Goal: Information Seeking & Learning: Check status

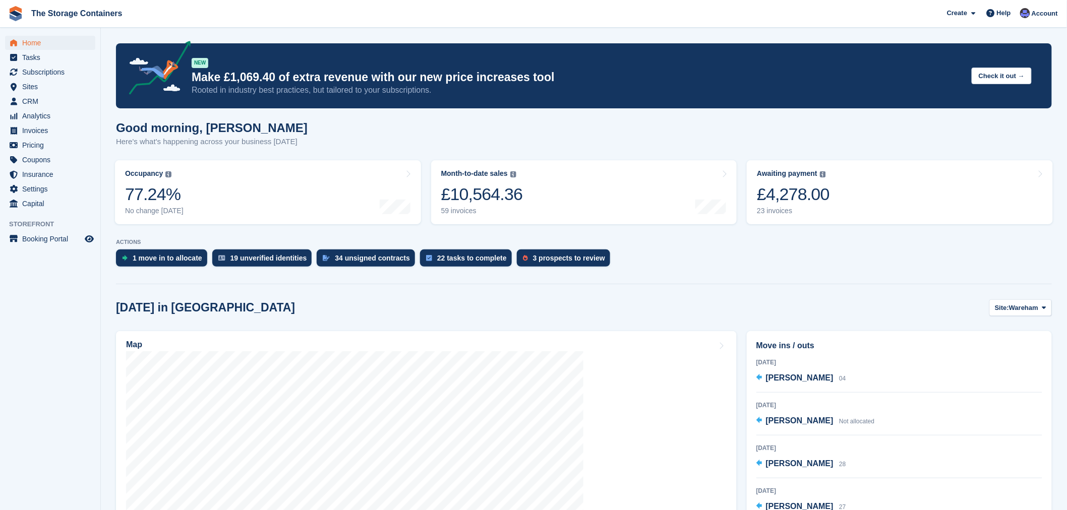
scroll to position [46, 0]
click at [43, 187] on span "Settings" at bounding box center [52, 189] width 60 height 14
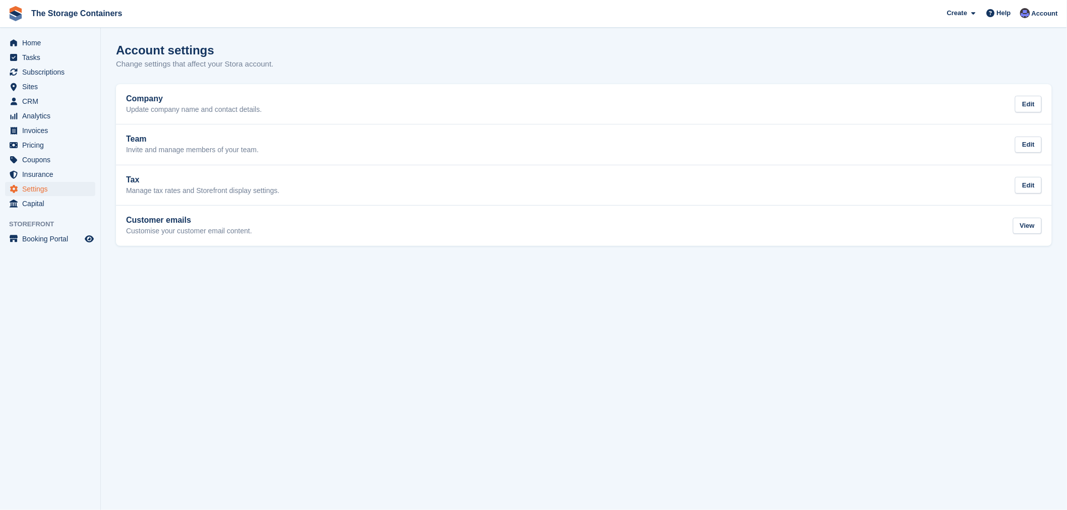
click at [298, 324] on section "Account settings Change settings that affect your Stora account. Company Update…" at bounding box center [584, 255] width 966 height 510
click at [317, 52] on div "Account settings Change settings that affect your Stora account." at bounding box center [584, 62] width 936 height 39
click at [54, 38] on span "Home" at bounding box center [52, 43] width 60 height 14
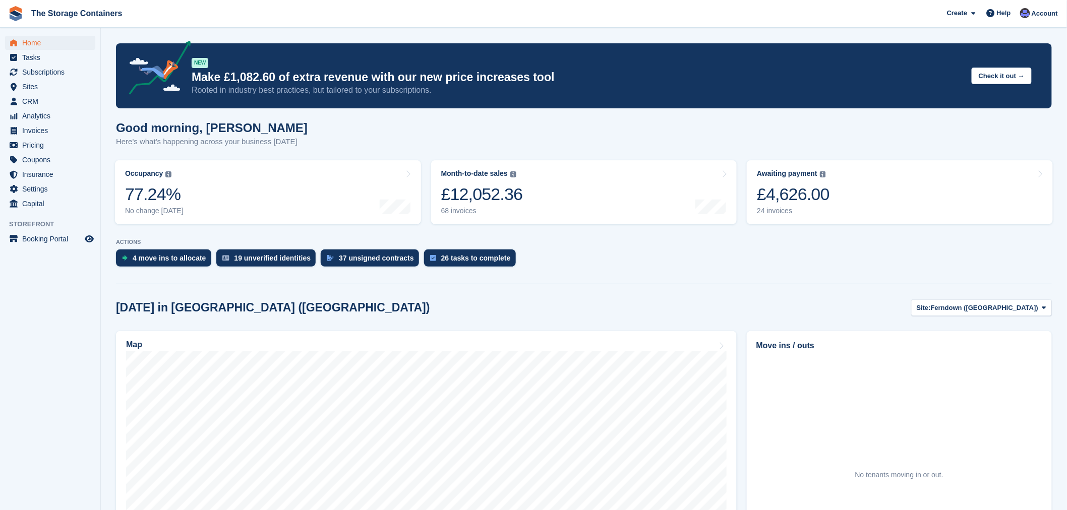
click at [552, 268] on div "4 move ins to allocate 19 unverified identities 37 unsigned contracts 26 tasks …" at bounding box center [584, 261] width 936 height 22
click at [38, 130] on span "Invoices" at bounding box center [52, 131] width 60 height 14
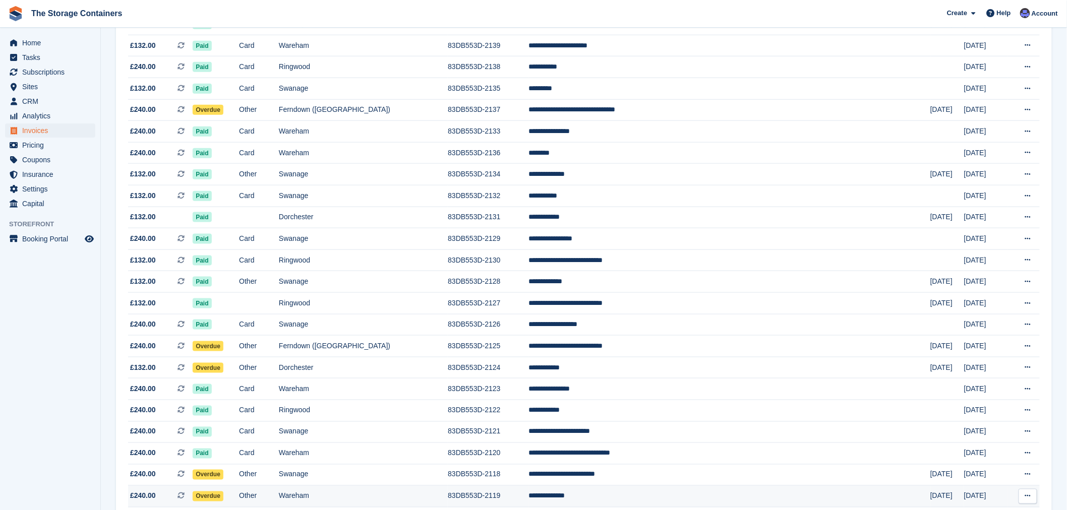
scroll to position [448, 0]
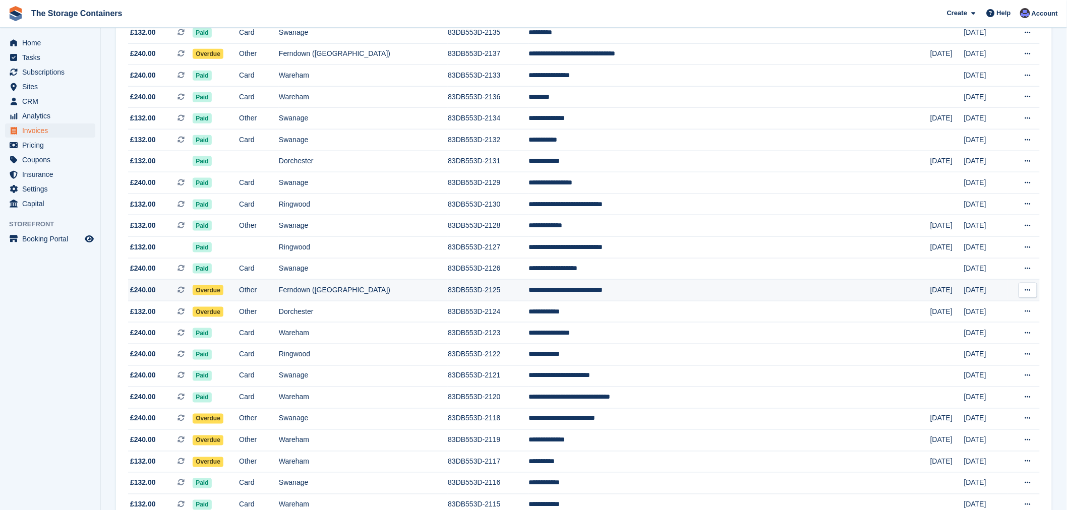
click at [448, 291] on td "Ferndown ([GEOGRAPHIC_DATA])" at bounding box center [363, 291] width 169 height 22
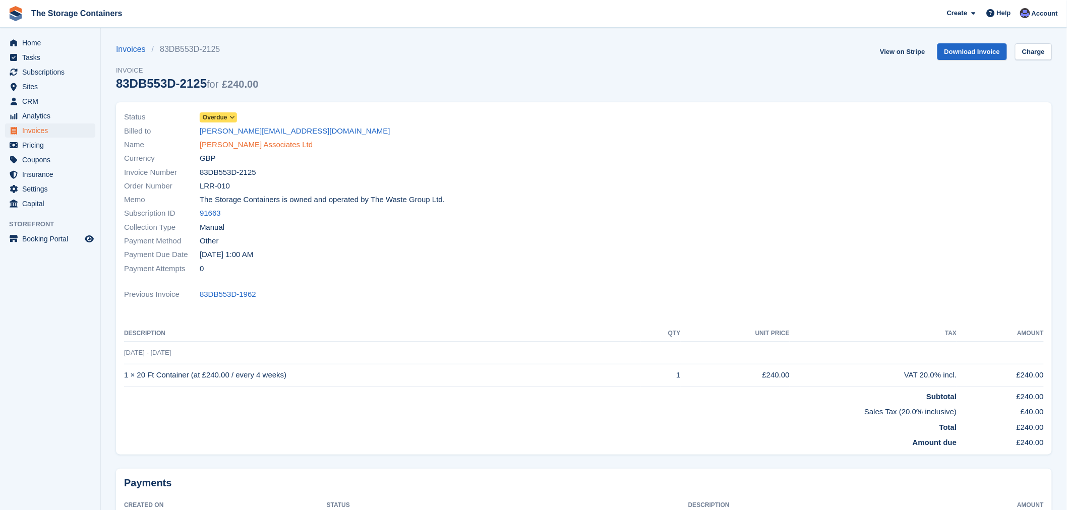
click at [265, 145] on link "Scott Worsfold Associates Ltd" at bounding box center [256, 145] width 113 height 12
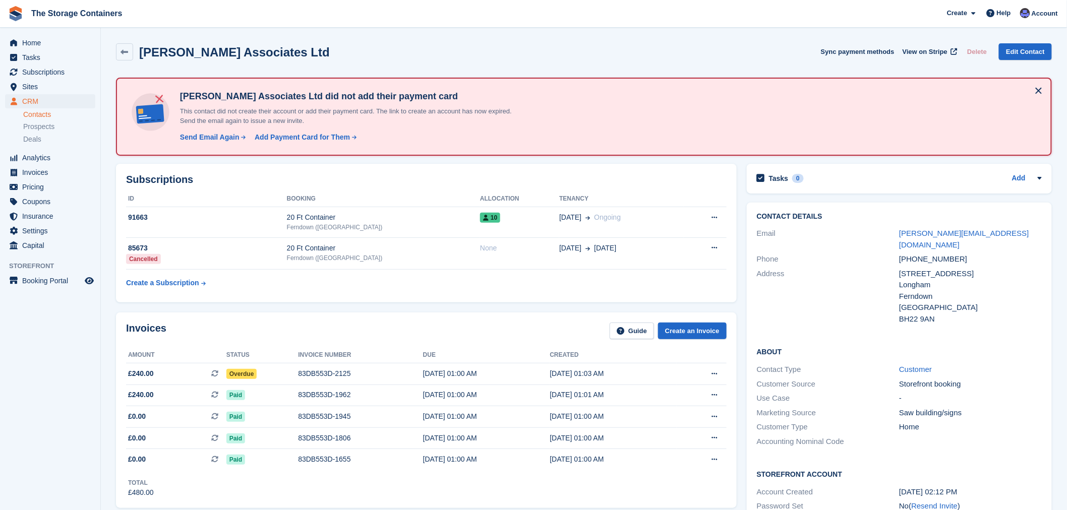
click at [1040, 86] on button at bounding box center [1038, 91] width 16 height 16
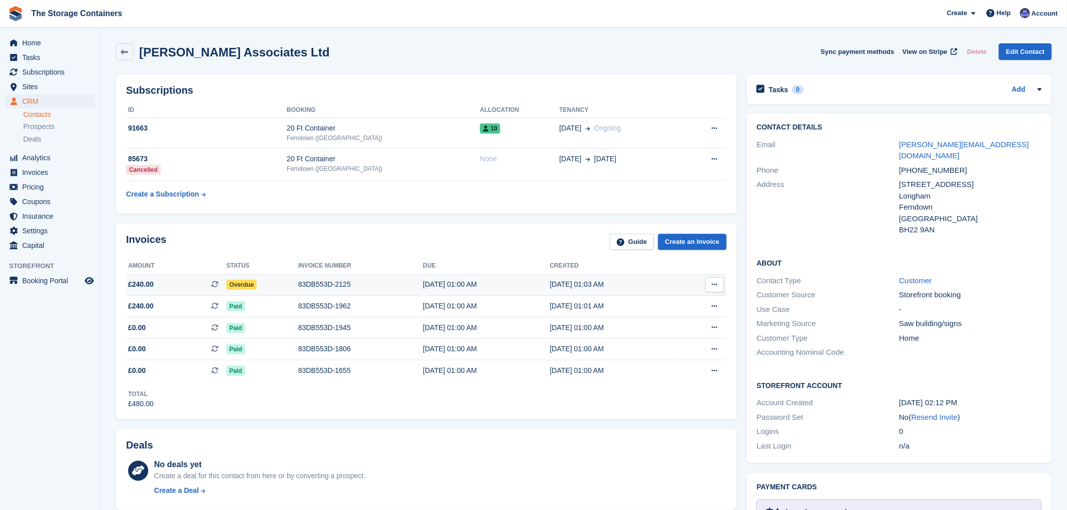
click at [481, 282] on div "12 Aug, 01:00 AM" at bounding box center [486, 284] width 127 height 11
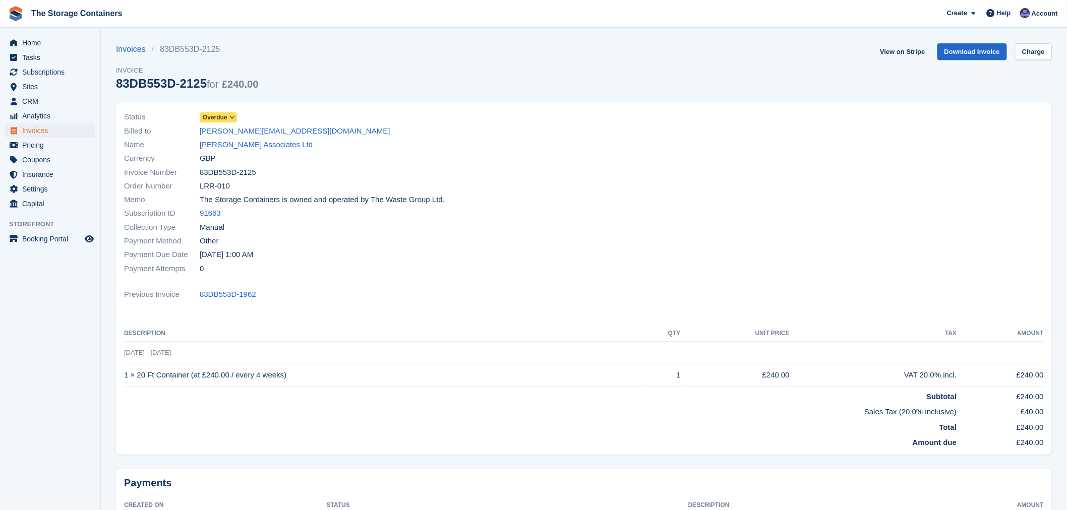
click at [607, 271] on div at bounding box center [817, 192] width 466 height 177
click at [975, 51] on link "Download Invoice" at bounding box center [972, 51] width 70 height 17
click at [587, 42] on section "Invoices 83DB553D-2125 Invoice 83DB553D-2125 for £240.00 View on Stripe Downloa…" at bounding box center [584, 297] width 966 height 595
click at [54, 45] on span "Home" at bounding box center [52, 43] width 60 height 14
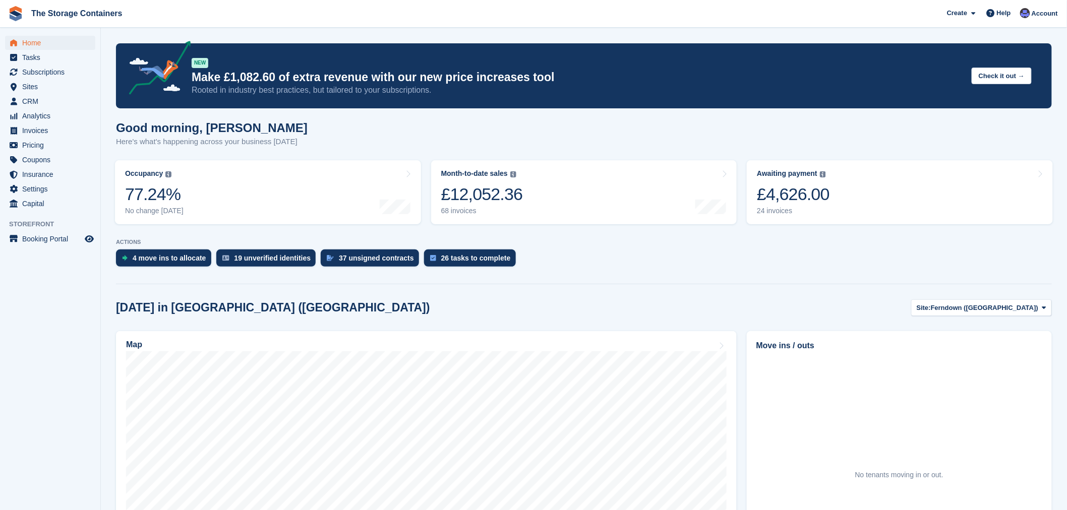
click at [654, 268] on div "4 move ins to allocate 19 unverified identities 37 unsigned contracts 26 tasks …" at bounding box center [584, 261] width 936 height 22
click at [43, 129] on span "Invoices" at bounding box center [52, 131] width 60 height 14
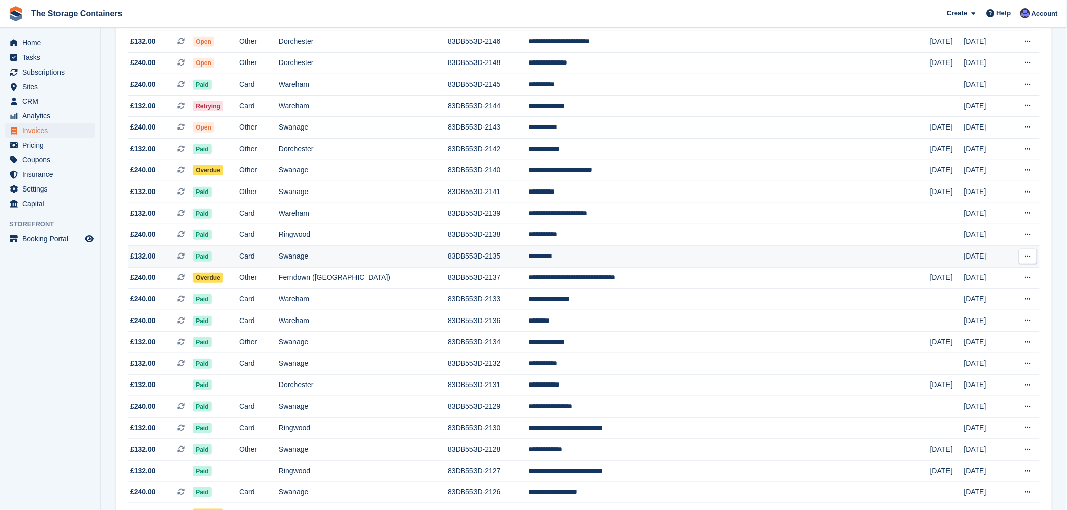
scroll to position [280, 0]
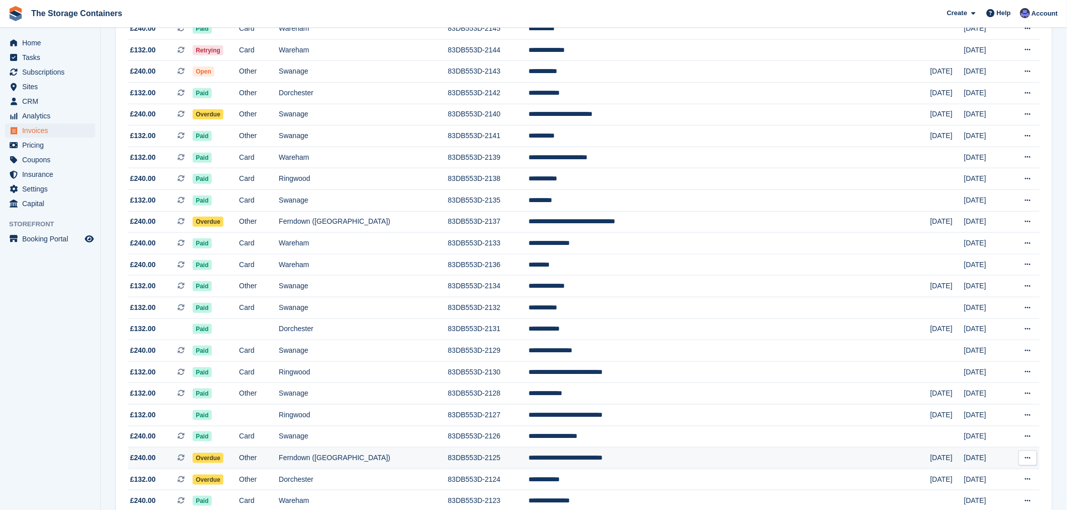
click at [448, 465] on td "Ferndown ([GEOGRAPHIC_DATA])" at bounding box center [363, 459] width 169 height 22
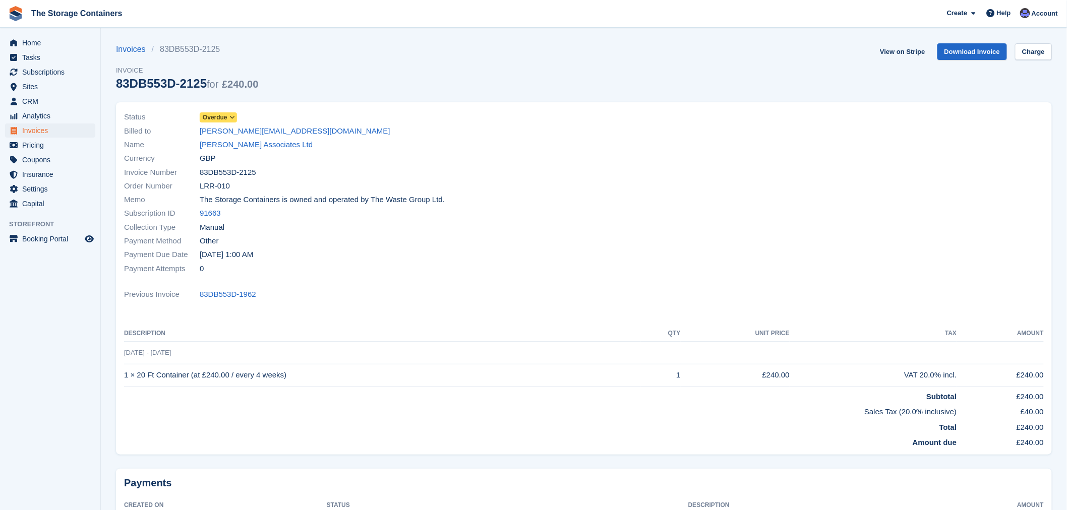
click at [233, 121] on span at bounding box center [232, 117] width 8 height 8
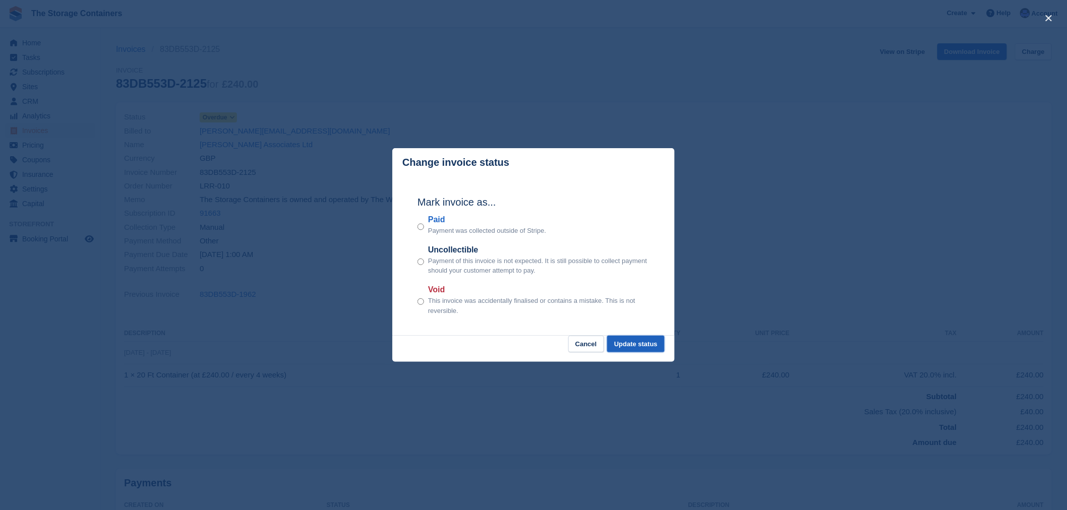
click at [648, 344] on button "Update status" at bounding box center [635, 344] width 57 height 17
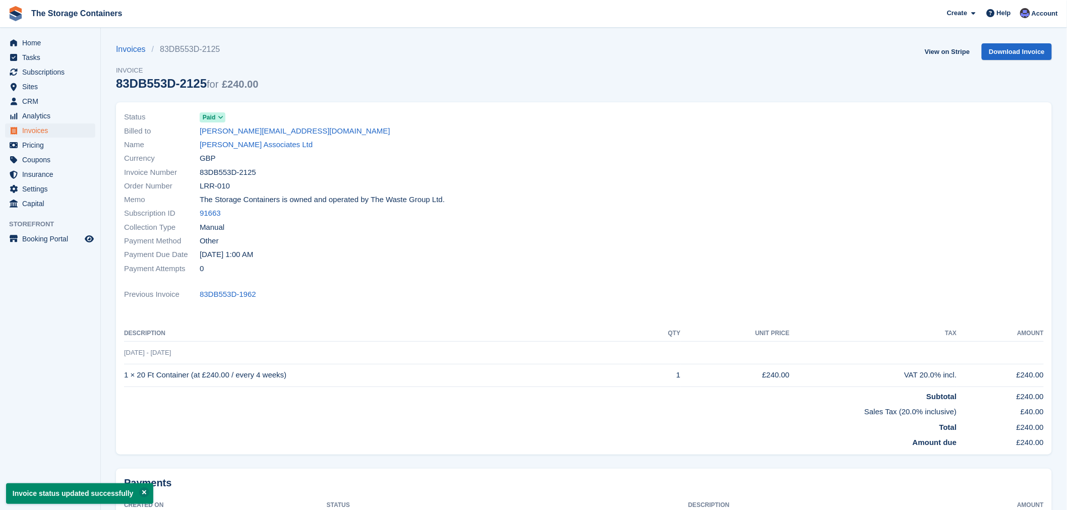
click at [523, 194] on div "Memo The Storage Containers is owned and operated by The Waste Group Ltd." at bounding box center [351, 200] width 454 height 14
click at [39, 46] on span "Home" at bounding box center [52, 43] width 60 height 14
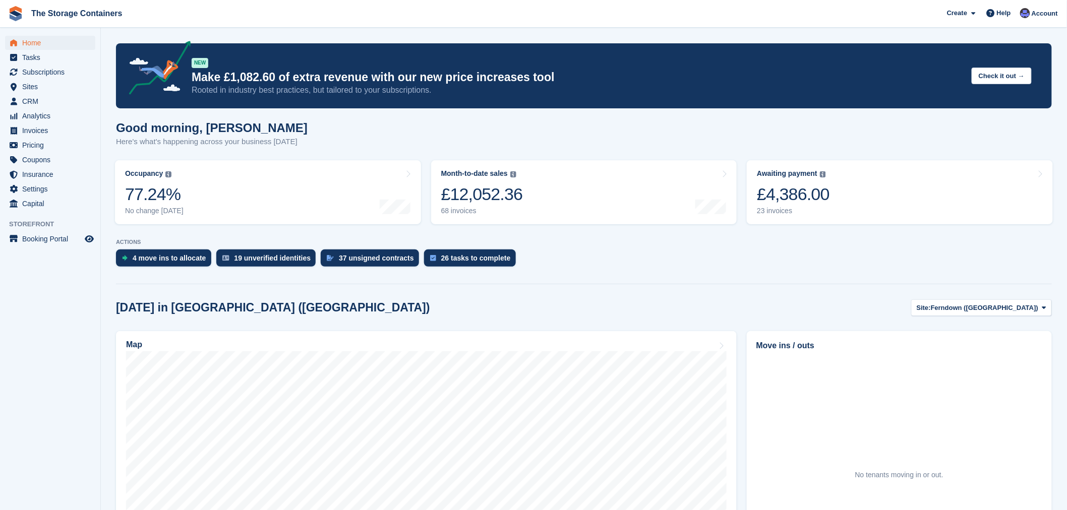
click at [608, 268] on div "4 move ins to allocate 19 unverified identities 37 unsigned contracts 26 tasks …" at bounding box center [584, 261] width 936 height 22
click at [577, 263] on div "4 move ins to allocate 19 unverified identities 37 unsigned contracts 26 tasks …" at bounding box center [584, 261] width 936 height 22
click at [574, 293] on section "NEW Make £1,082.60 of extra revenue with our new price increases tool Rooted in…" at bounding box center [584, 385] width 966 height 771
drag, startPoint x: 528, startPoint y: 259, endPoint x: 538, endPoint y: 250, distance: 12.9
click at [538, 250] on div "4 move ins to allocate 19 unverified identities 37 unsigned contracts 26 tasks …" at bounding box center [584, 261] width 936 height 22
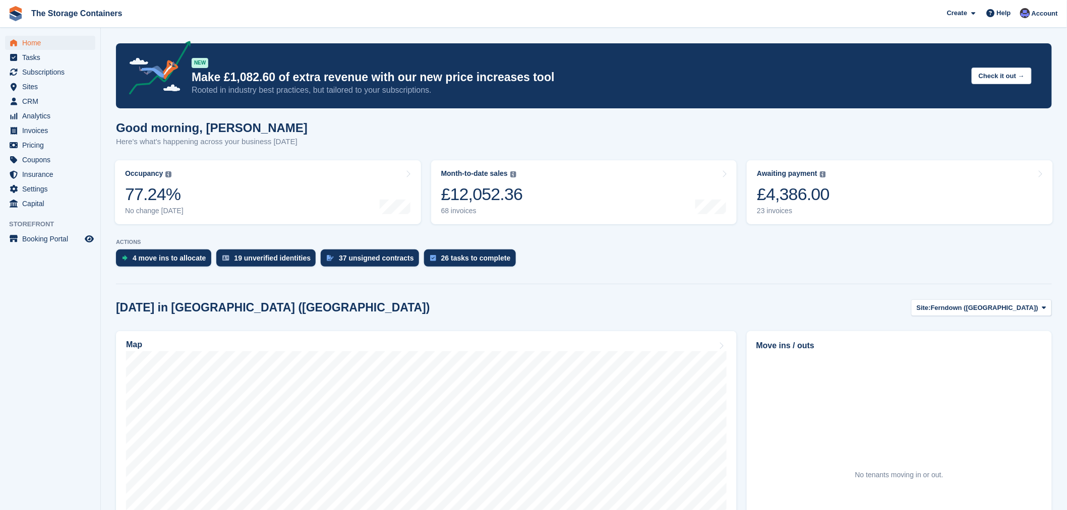
click at [538, 250] on div "4 move ins to allocate 19 unverified identities 37 unsigned contracts 26 tasks …" at bounding box center [584, 261] width 936 height 22
click at [597, 140] on div "Good morning, Dan Here's what's happening across your business today" at bounding box center [584, 140] width 936 height 39
click at [628, 263] on div "4 move ins to allocate 19 unverified identities 37 unsigned contracts 26 tasks …" at bounding box center [584, 261] width 936 height 22
click at [44, 130] on span "Invoices" at bounding box center [52, 131] width 60 height 14
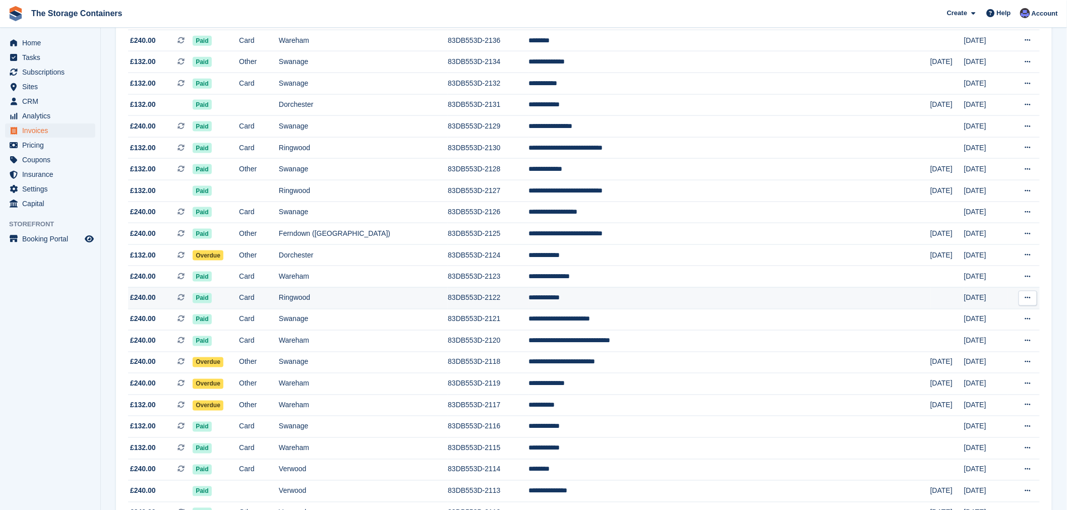
scroll to position [790, 0]
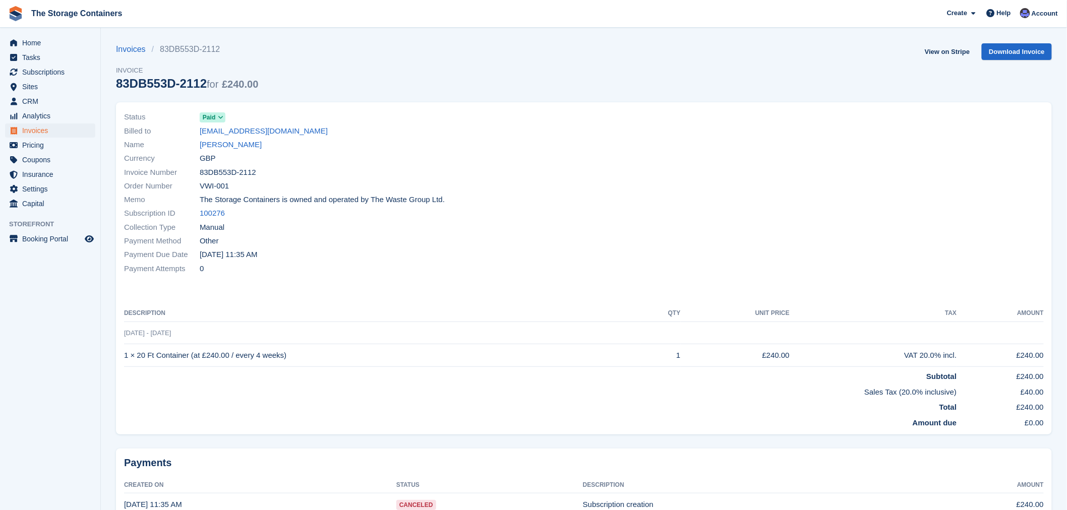
click at [473, 238] on div "Payment Method Other" at bounding box center [351, 241] width 454 height 14
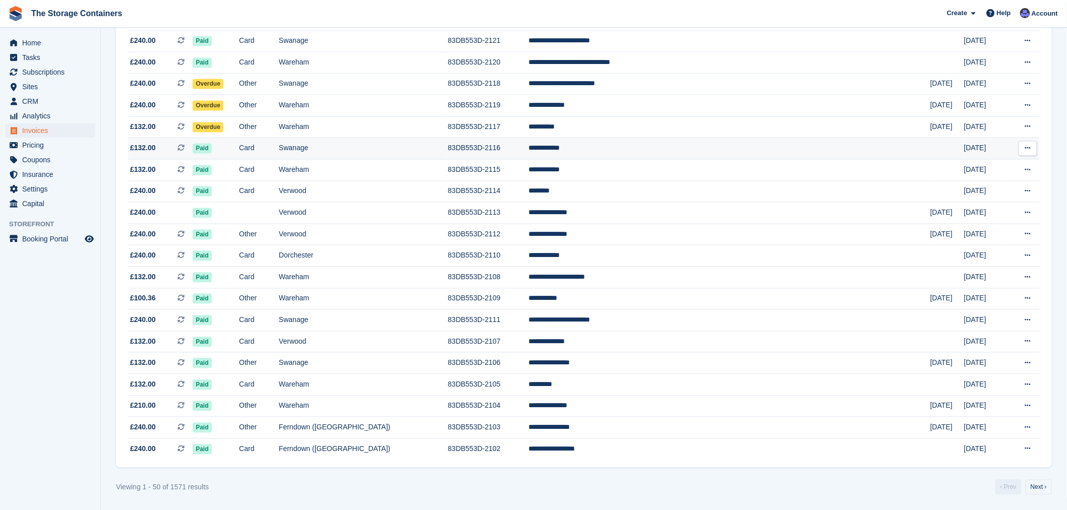
scroll to position [790, 0]
click at [429, 335] on td "Verwood" at bounding box center [363, 342] width 169 height 22
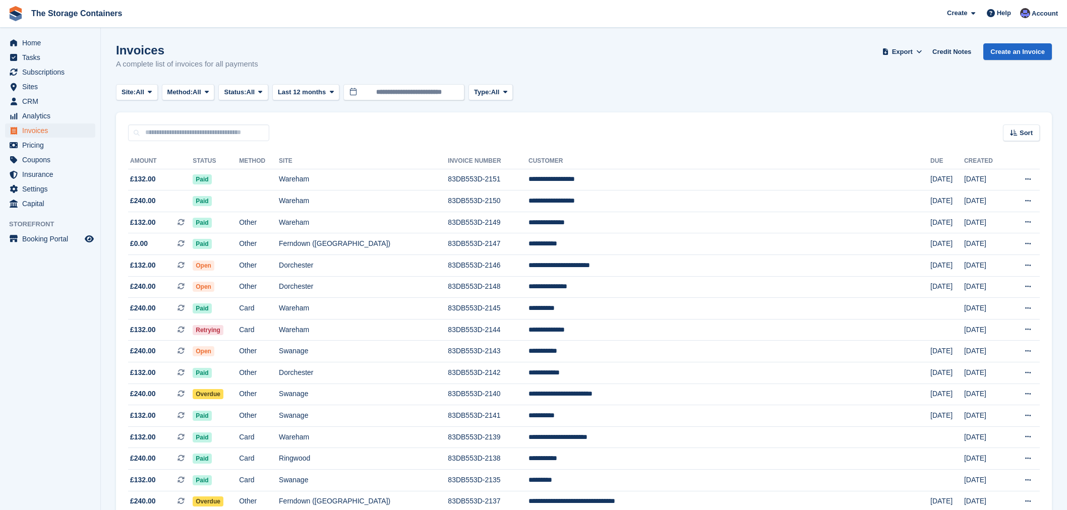
scroll to position [790, 0]
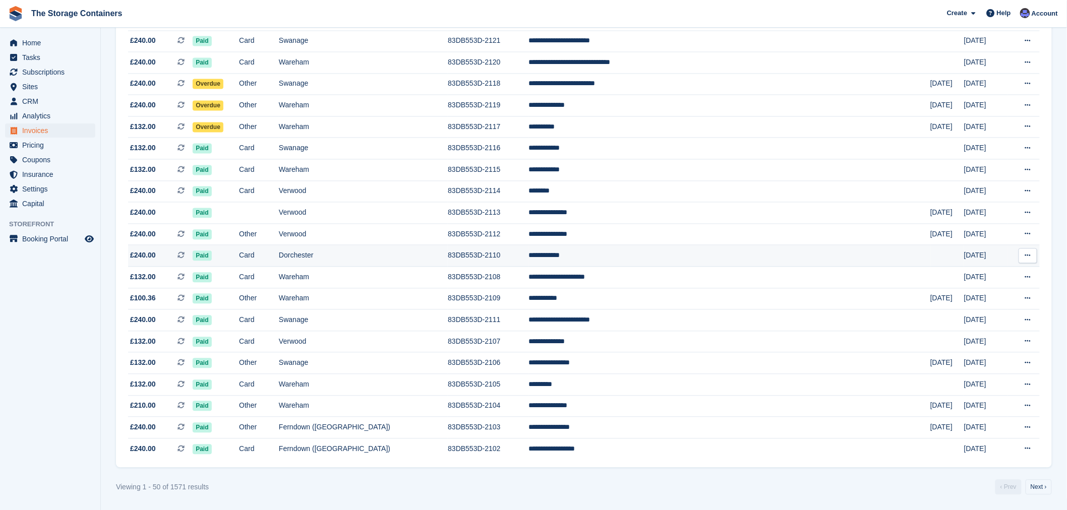
click at [445, 255] on td "Dorchester" at bounding box center [363, 256] width 169 height 22
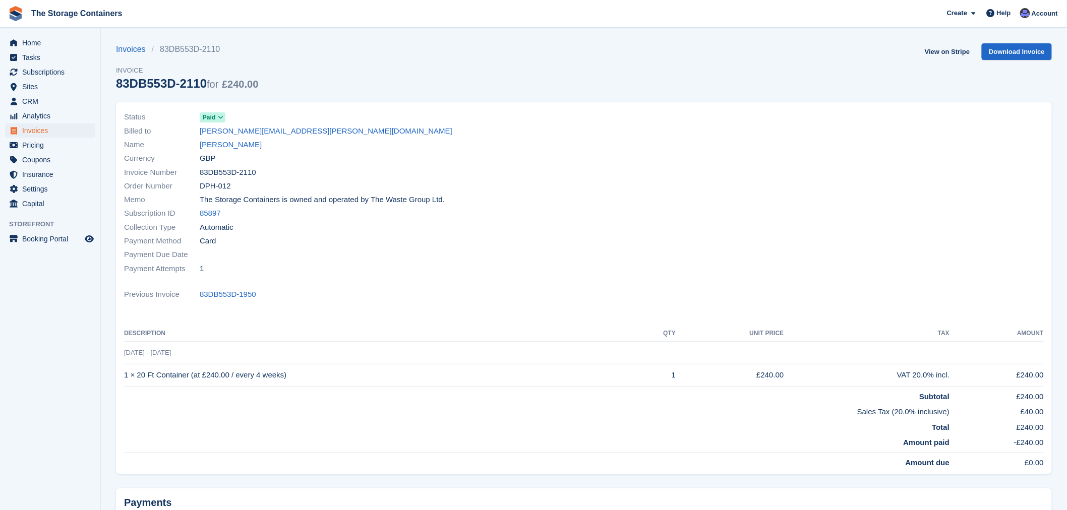
click at [659, 194] on div at bounding box center [817, 192] width 466 height 177
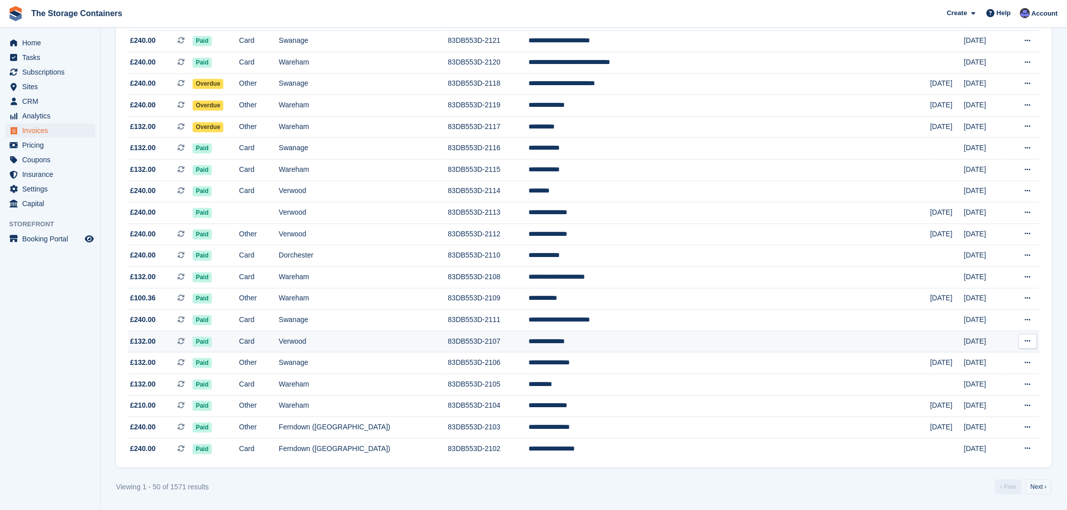
scroll to position [790, 0]
click at [439, 317] on td "Swanage" at bounding box center [363, 321] width 169 height 22
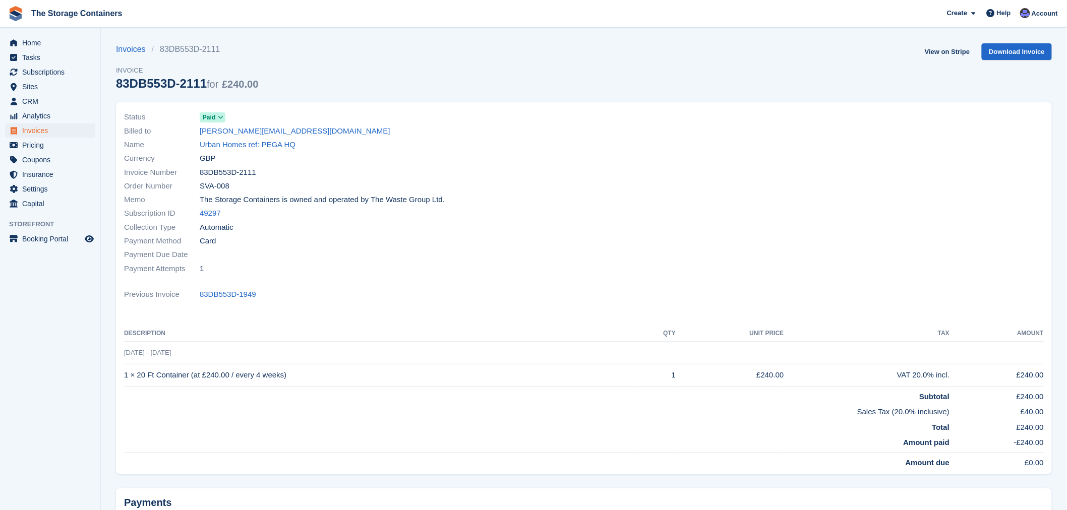
click at [458, 291] on div "Previous Invoice 83DB553D-1949" at bounding box center [583, 294] width 919 height 14
click at [457, 230] on div "Collection Type Automatic" at bounding box center [351, 227] width 454 height 14
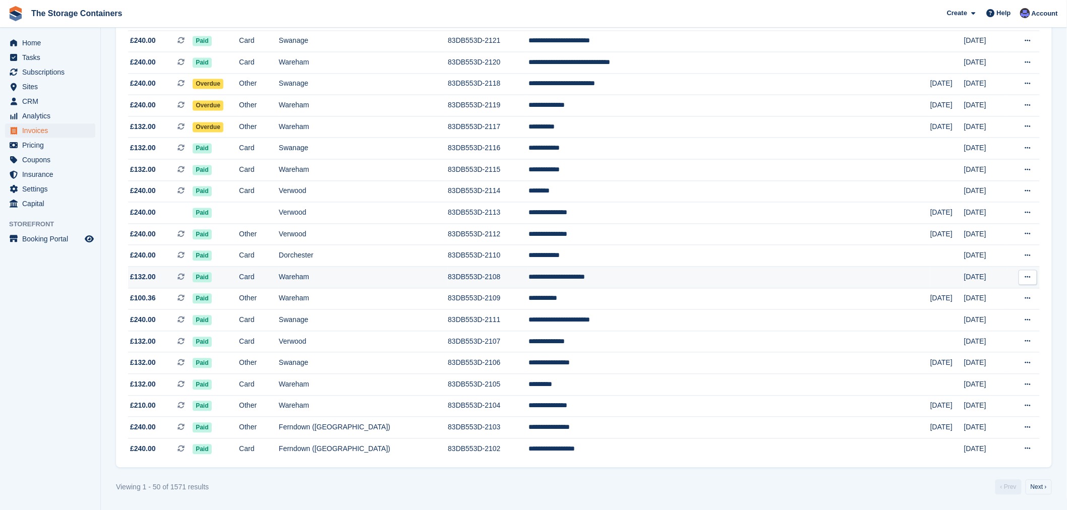
scroll to position [734, 0]
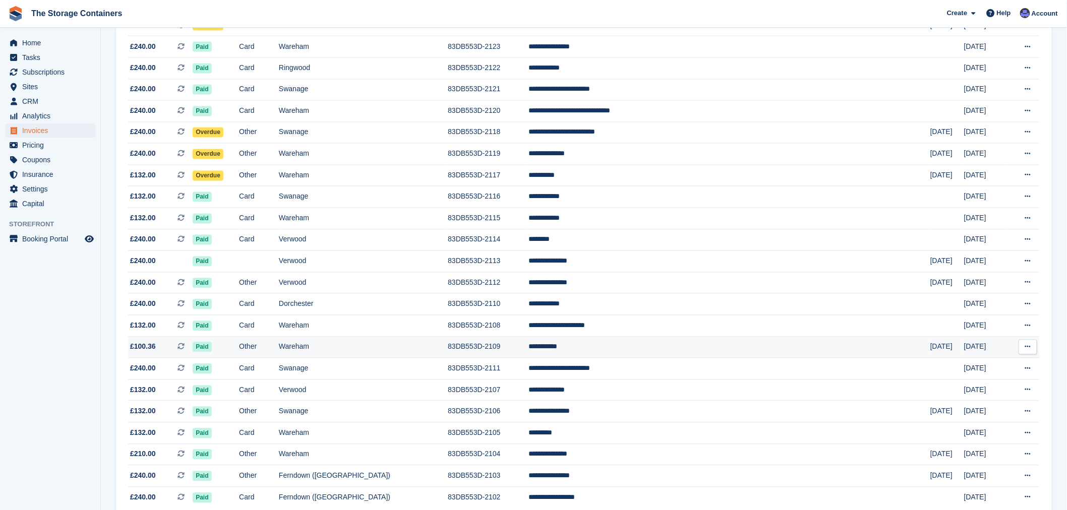
click at [528, 345] on td "83DB553D-2109" at bounding box center [488, 348] width 81 height 22
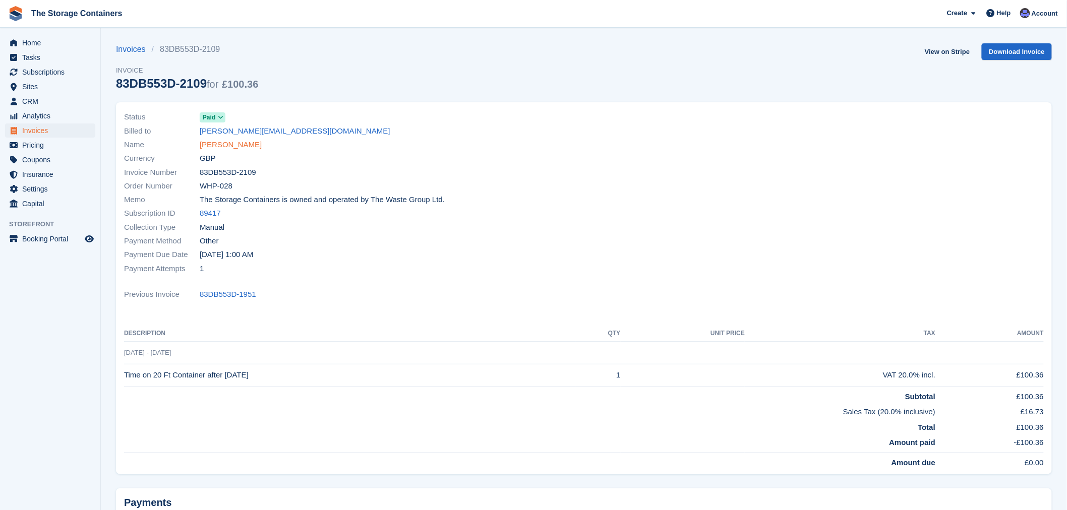
click at [232, 142] on link "[PERSON_NAME]" at bounding box center [231, 145] width 62 height 12
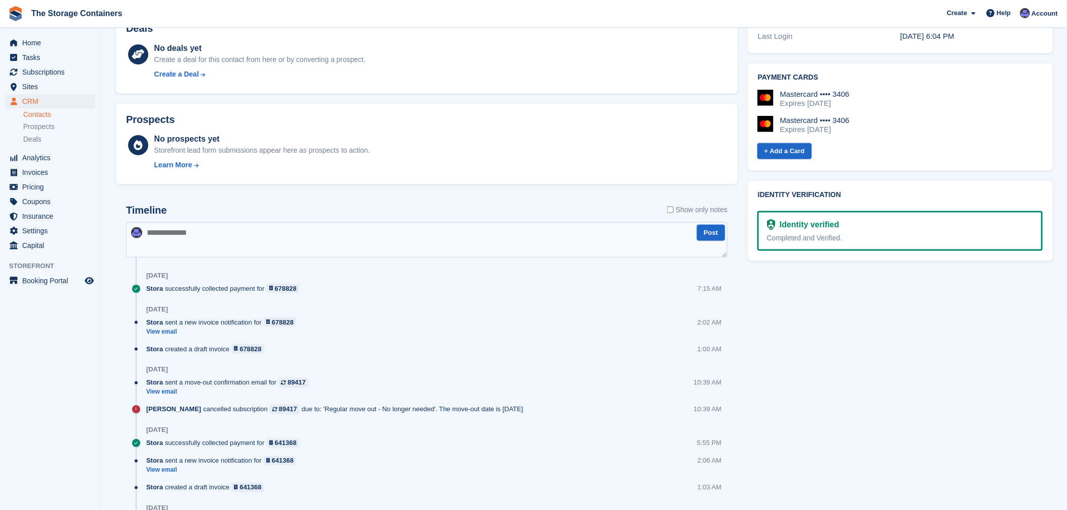
scroll to position [392, 0]
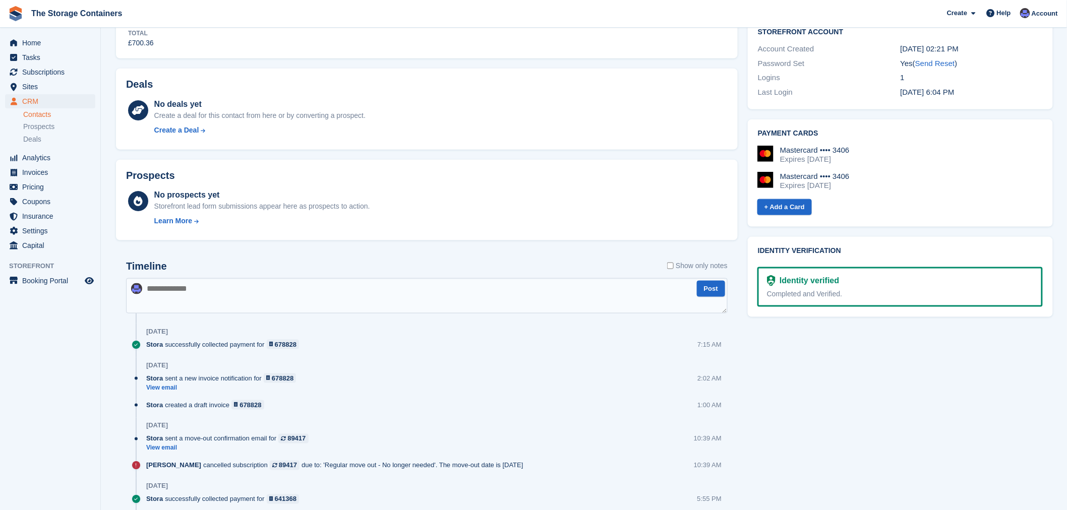
click at [793, 370] on div "Tasks 0 Add No tasks related to [PERSON_NAME] Contact Details Email [PERSON_NAM…" at bounding box center [900, 347] width 315 height 1172
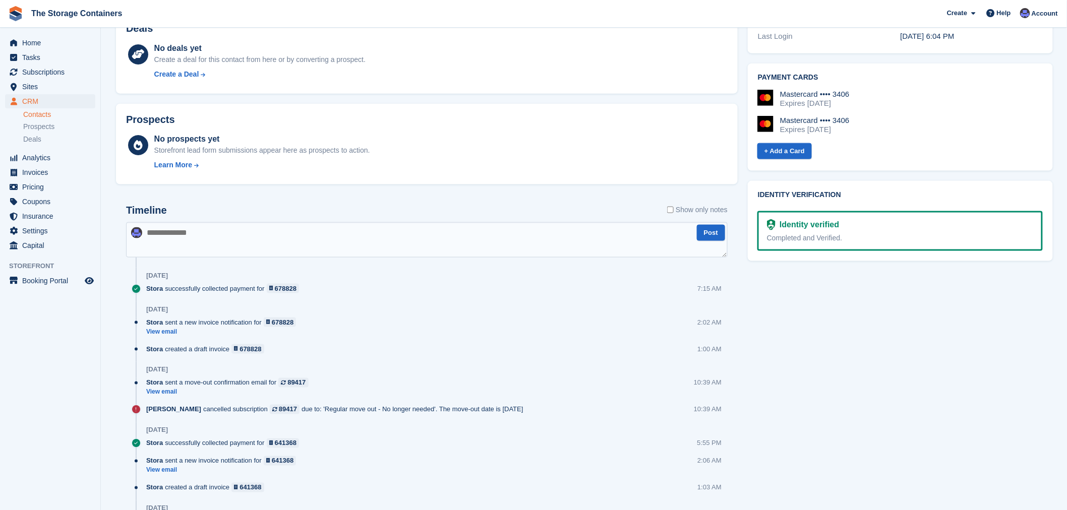
scroll to position [504, 0]
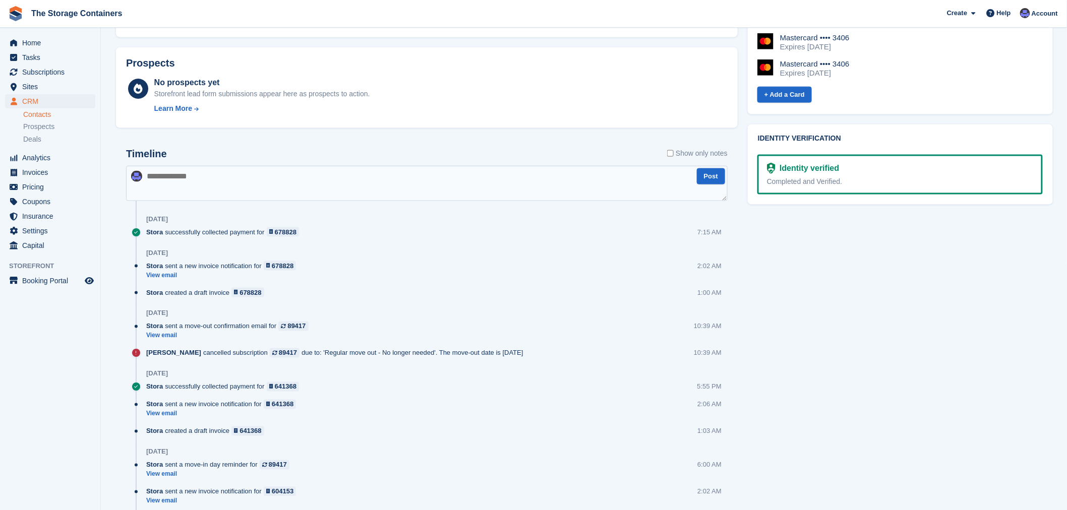
click at [834, 315] on div "Tasks 0 Add No tasks related to [PERSON_NAME] Contact Details Email [PERSON_NAM…" at bounding box center [900, 235] width 315 height 1172
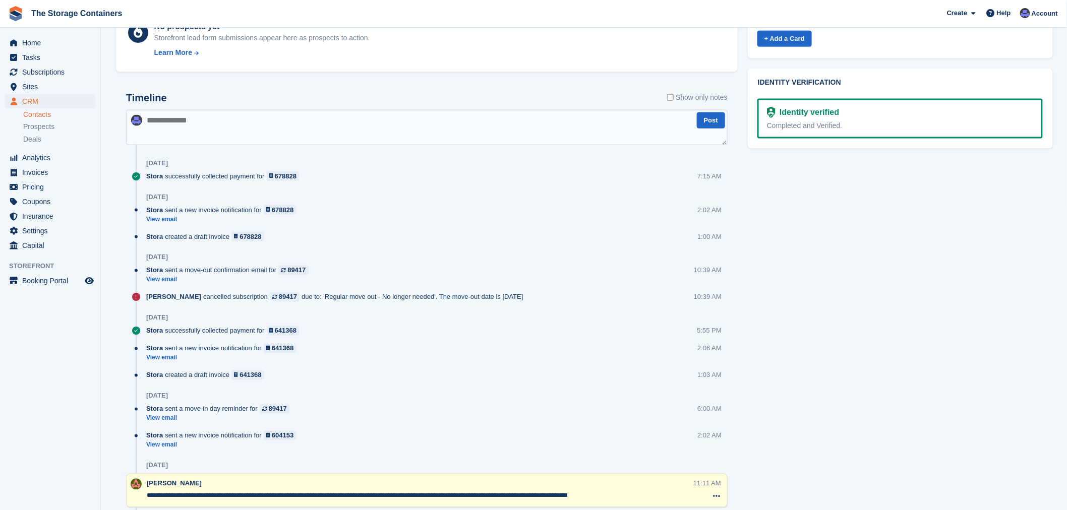
scroll to position [616, 0]
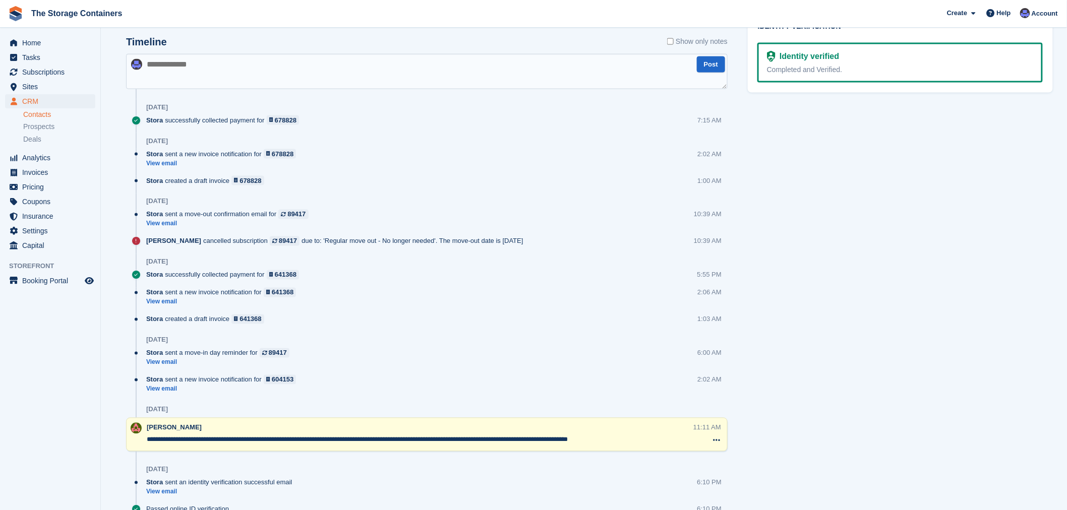
click at [825, 372] on div "Tasks 0 Add No tasks related to Mike Sheehy Contact Details Email mike.sheehy00…" at bounding box center [900, 123] width 315 height 1172
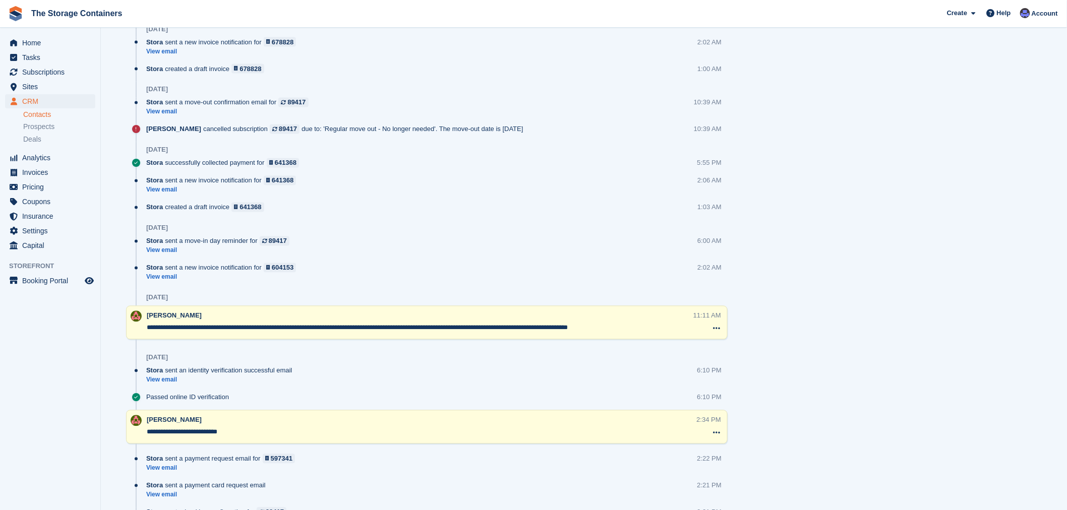
scroll to position [784, 0]
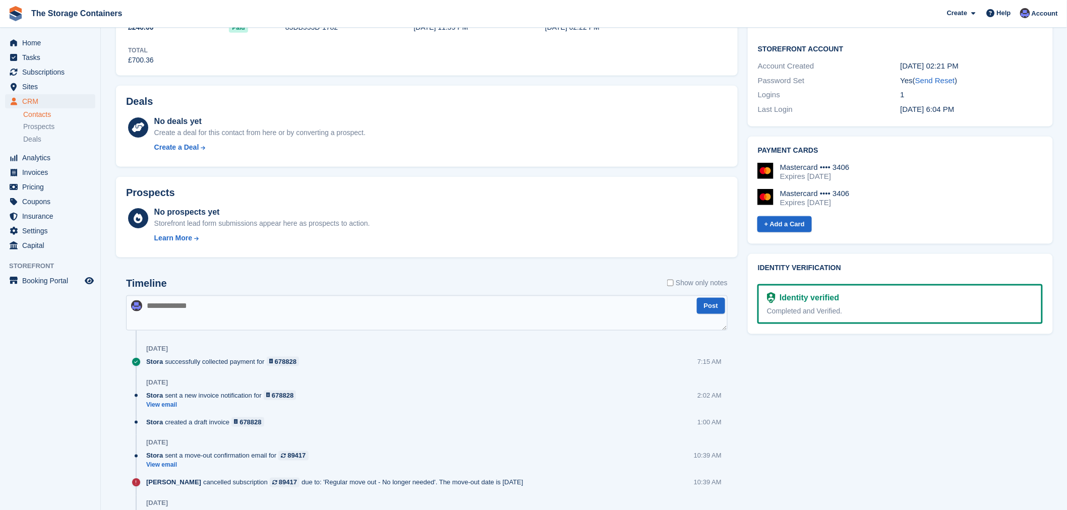
scroll to position [207, 0]
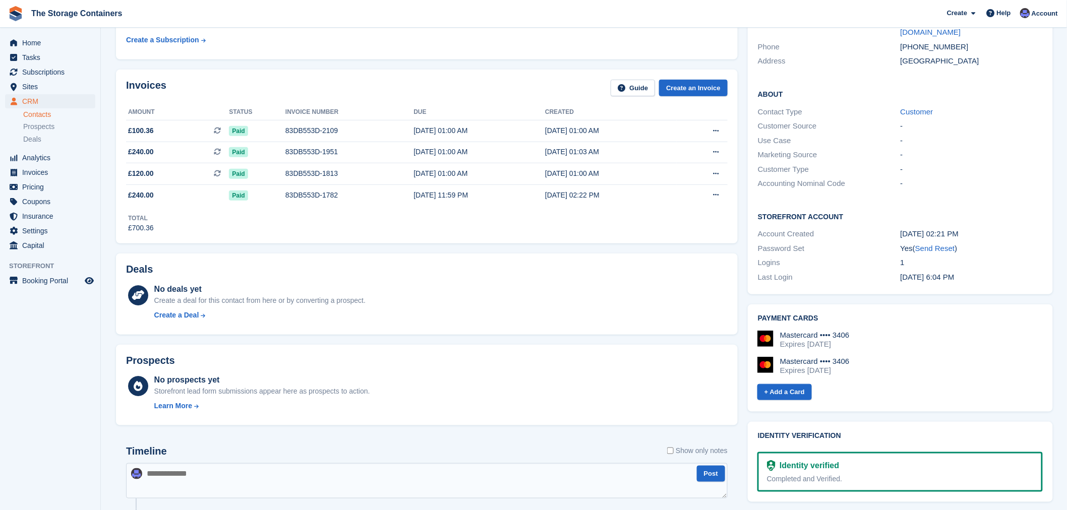
click at [738, 244] on div "Invoices Guide Create an Invoice Amount Status Invoice number Due Created £100.…" at bounding box center [427, 157] width 632 height 184
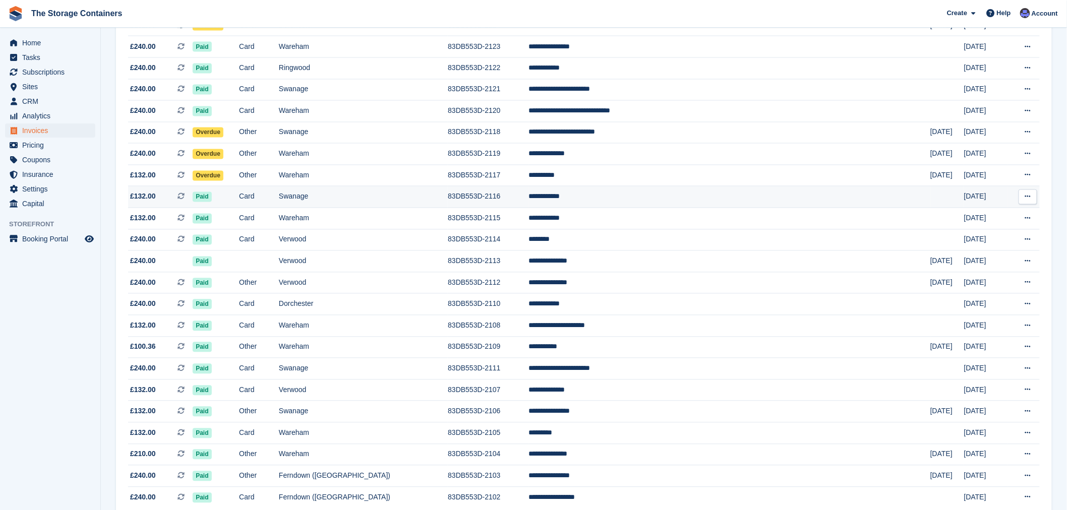
scroll to position [678, 0]
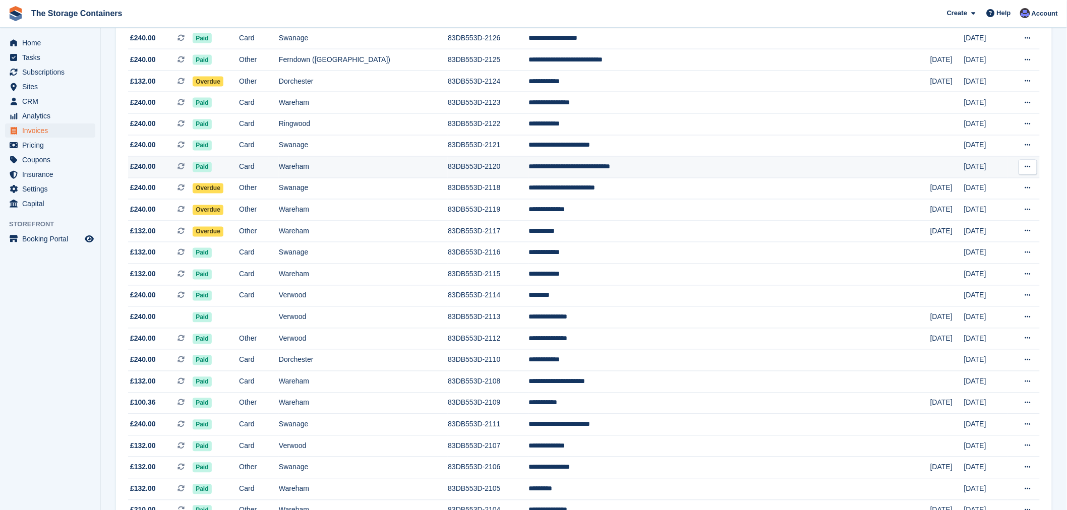
click at [528, 175] on td "83DB553D-2120" at bounding box center [488, 168] width 81 height 22
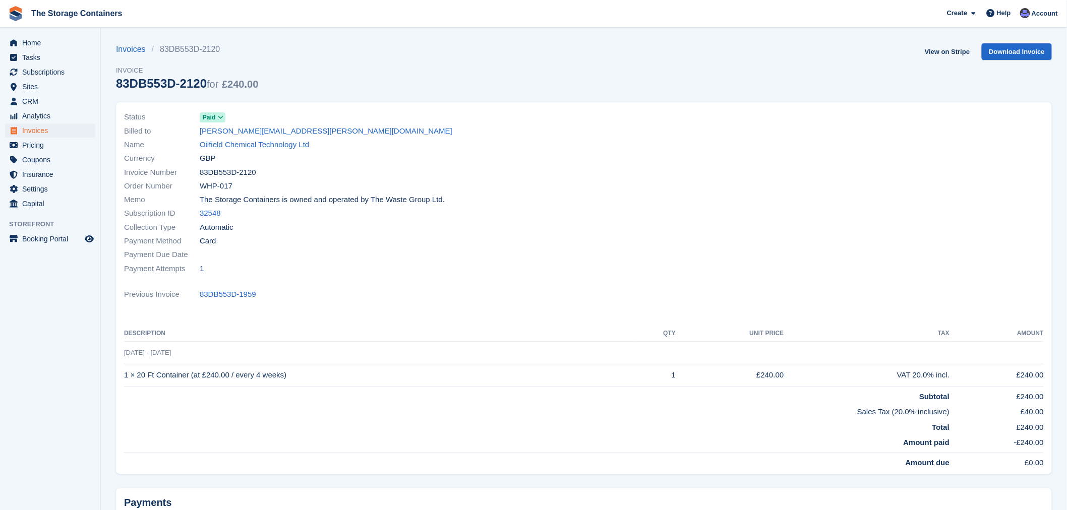
click at [509, 268] on div "Payment Attempts 1" at bounding box center [351, 269] width 454 height 14
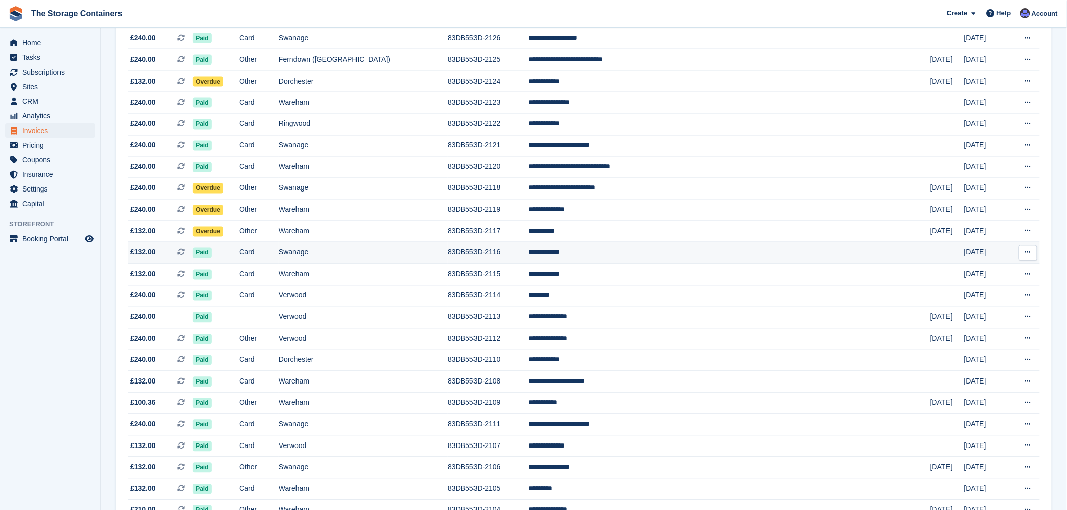
scroll to position [678, 0]
click at [54, 81] on span "Sites" at bounding box center [52, 87] width 60 height 14
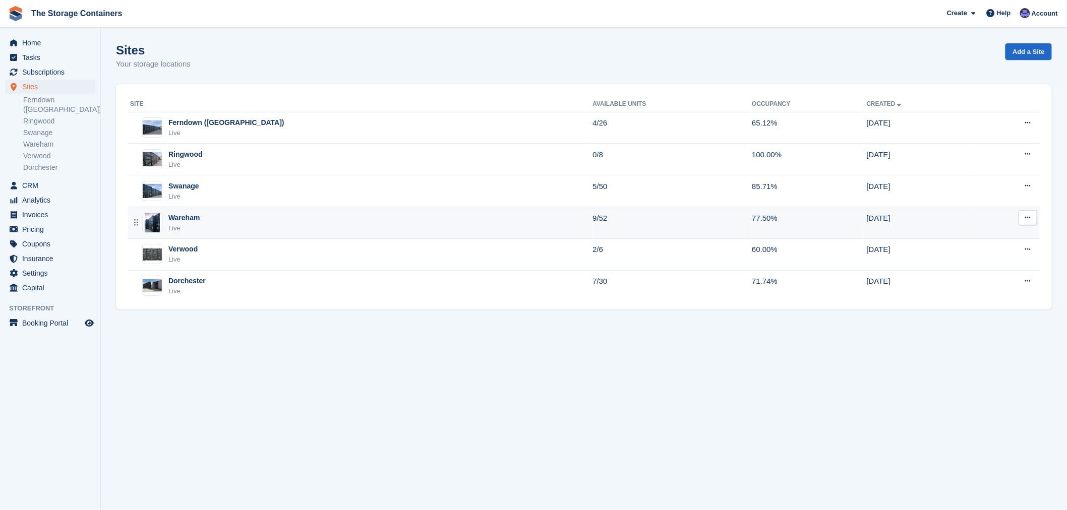
click at [321, 222] on div "Wareham Live" at bounding box center [361, 223] width 462 height 21
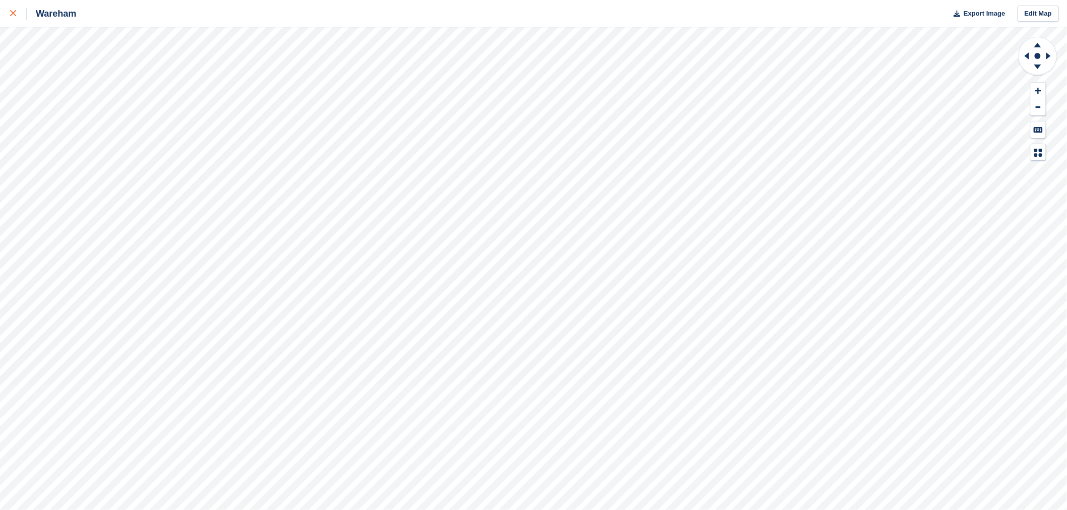
click at [13, 16] on icon at bounding box center [13, 13] width 6 height 6
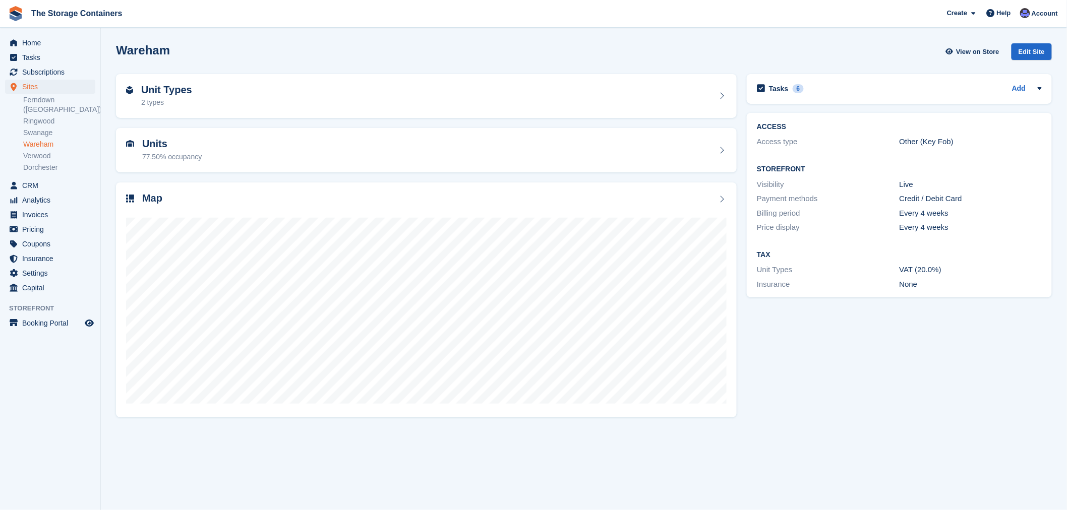
click at [382, 49] on div "Wareham View on Store Edit Site" at bounding box center [584, 51] width 936 height 17
click at [914, 343] on div "Tasks 6 Add Has [PERSON_NAME] emptied container number 4? - any overpayment due…" at bounding box center [899, 245] width 315 height 352
click at [36, 178] on span "CRM" at bounding box center [52, 185] width 60 height 14
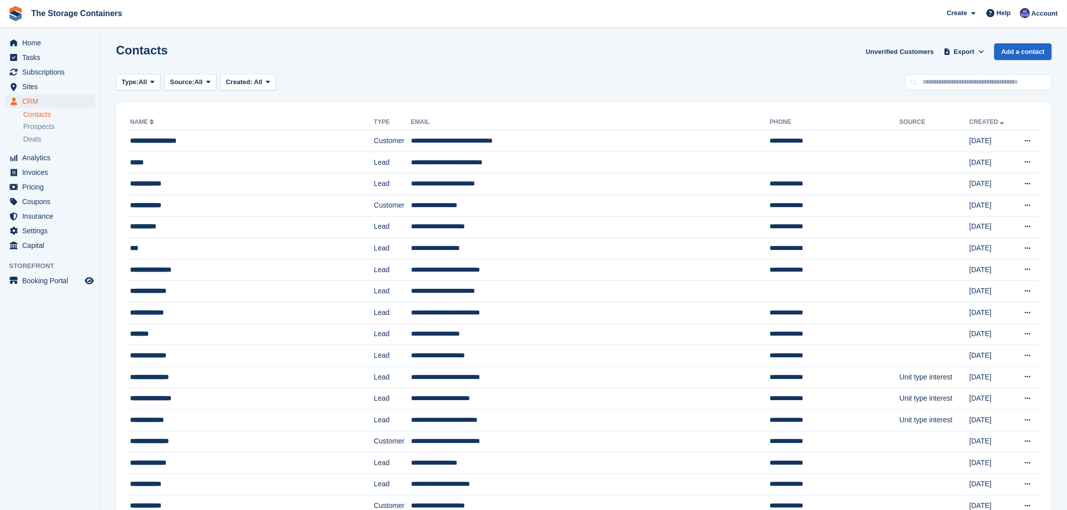
click at [486, 58] on div "Contacts Unverified Customers Export Export Contacts Export a CSV of all Contac…" at bounding box center [584, 57] width 936 height 29
click at [538, 76] on div "Type: All All Lead Customer Source: All All Storefront Backoffice Pre-Opening i…" at bounding box center [584, 82] width 936 height 17
click at [46, 82] on span "Sites" at bounding box center [52, 87] width 60 height 14
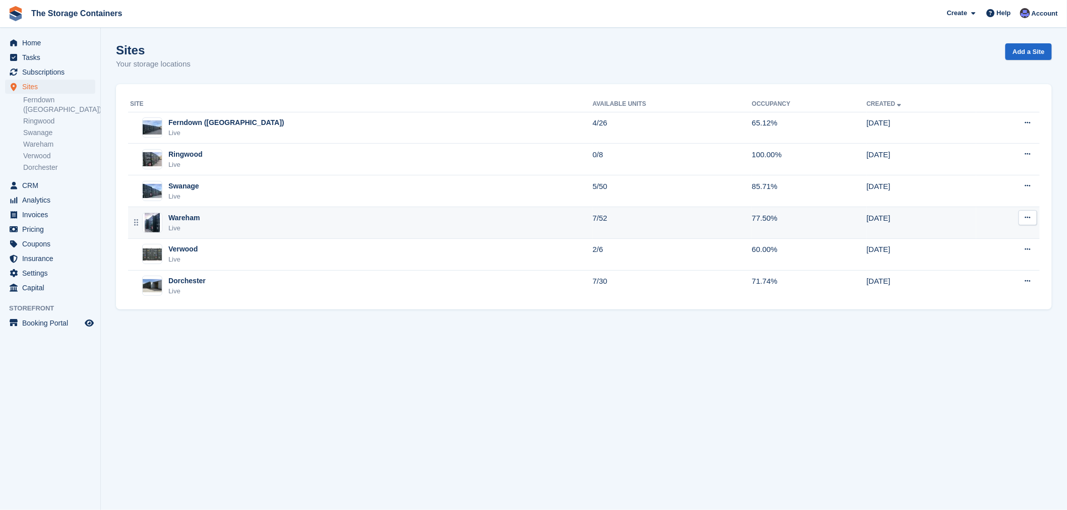
click at [338, 226] on div "Wareham Live" at bounding box center [361, 223] width 462 height 21
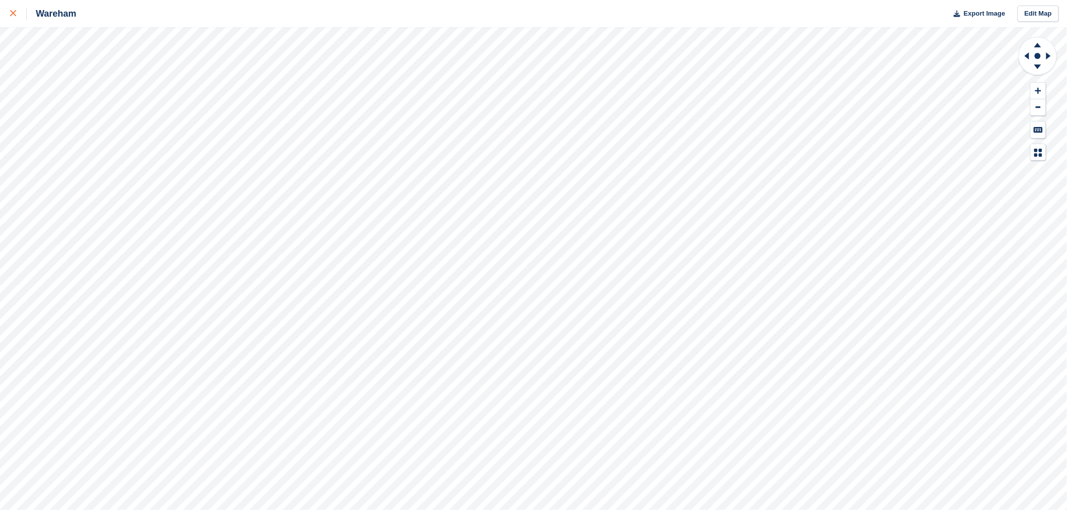
click at [13, 14] on icon at bounding box center [13, 13] width 6 height 6
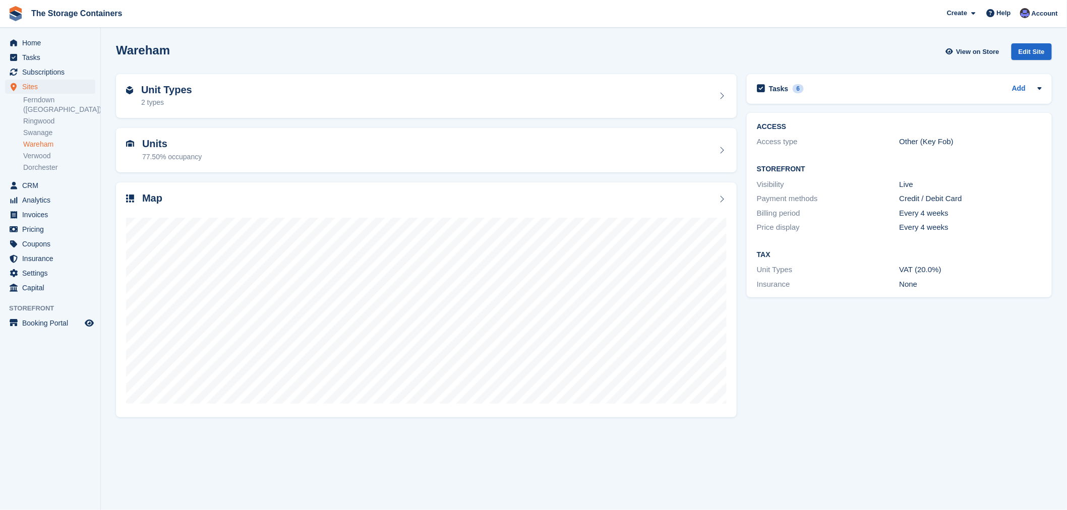
click at [897, 344] on div "Tasks 6 Add Has [PERSON_NAME] emptied container number 4? - any overpayment due…" at bounding box center [899, 245] width 315 height 352
click at [41, 208] on span "Invoices" at bounding box center [52, 215] width 60 height 14
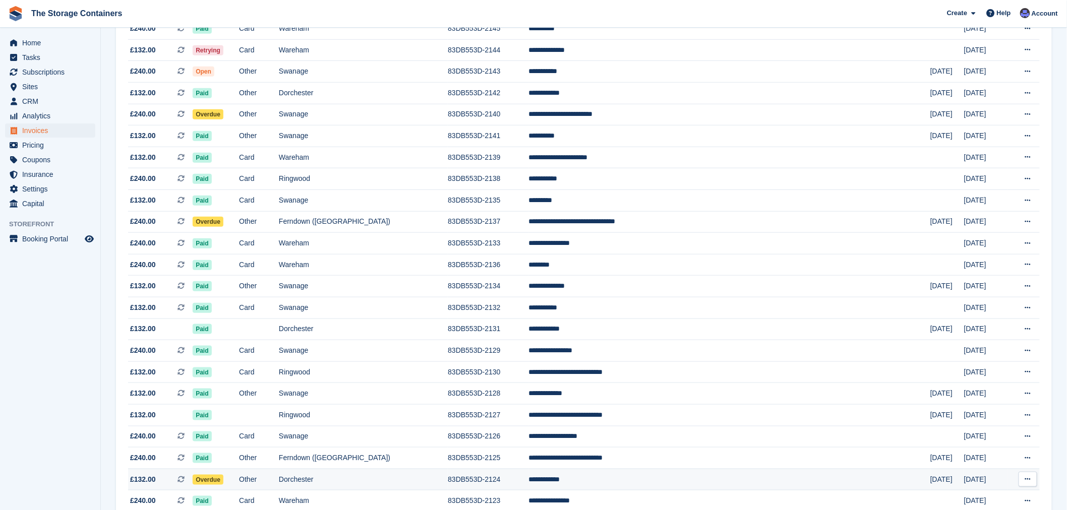
scroll to position [560, 0]
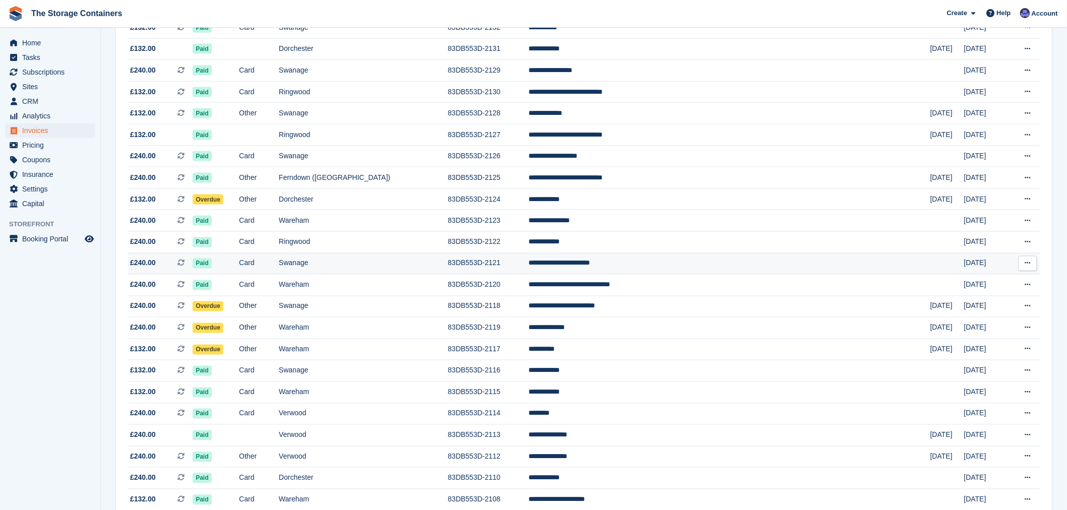
click at [448, 263] on td "Swanage" at bounding box center [363, 264] width 169 height 22
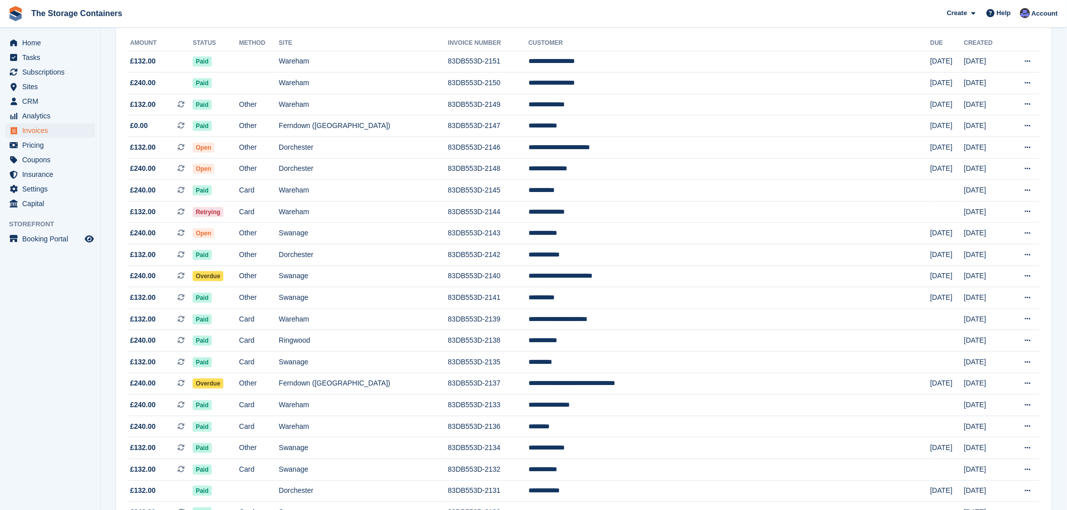
scroll to position [62, 0]
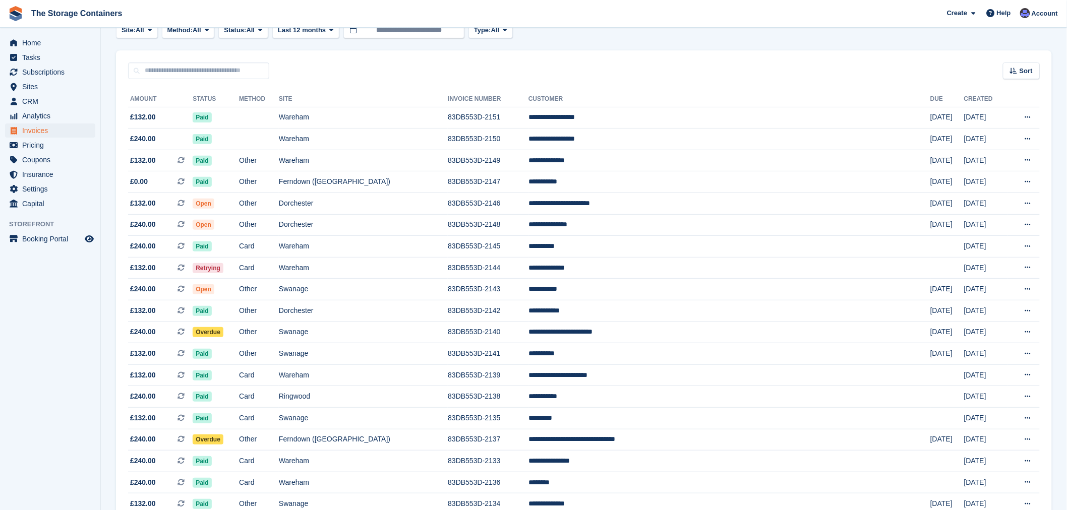
click at [592, 68] on div "Sort Sort by Date created Created (oldest first) Created (newest first)" at bounding box center [584, 64] width 936 height 29
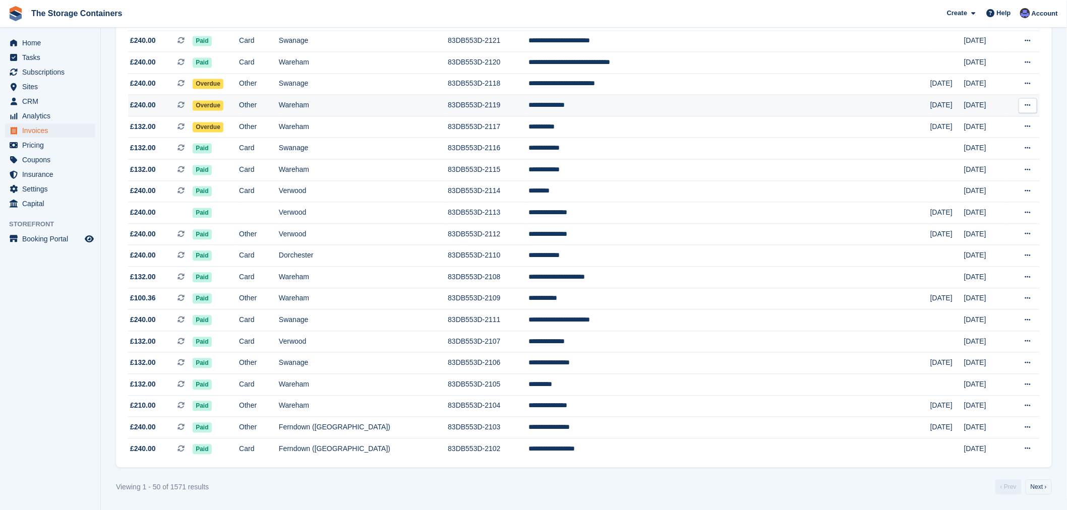
scroll to position [790, 0]
click at [528, 273] on td "83DB553D-2108" at bounding box center [488, 278] width 81 height 22
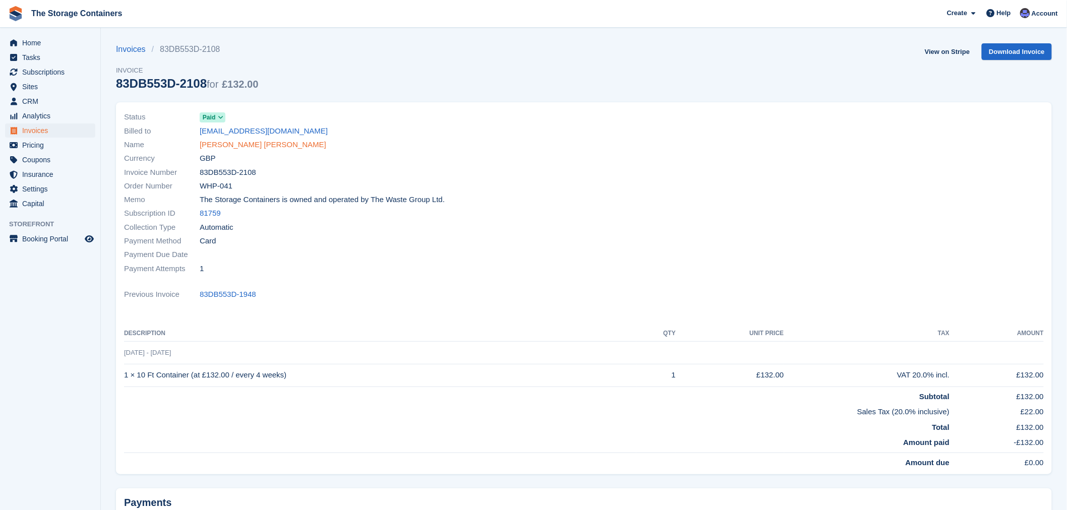
click at [217, 144] on link "[PERSON_NAME] [PERSON_NAME]" at bounding box center [263, 145] width 127 height 12
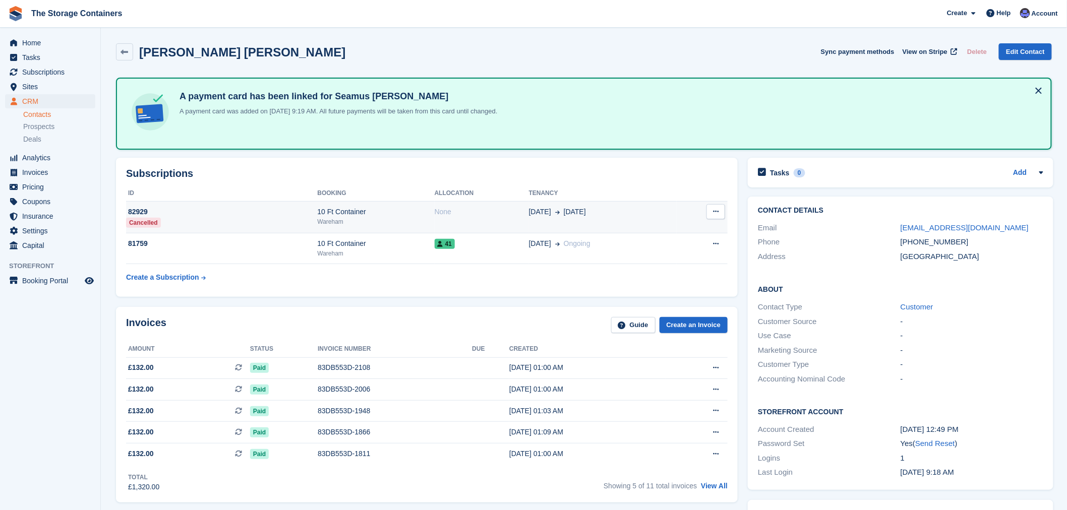
click at [410, 217] on div "Wareham" at bounding box center [375, 221] width 117 height 9
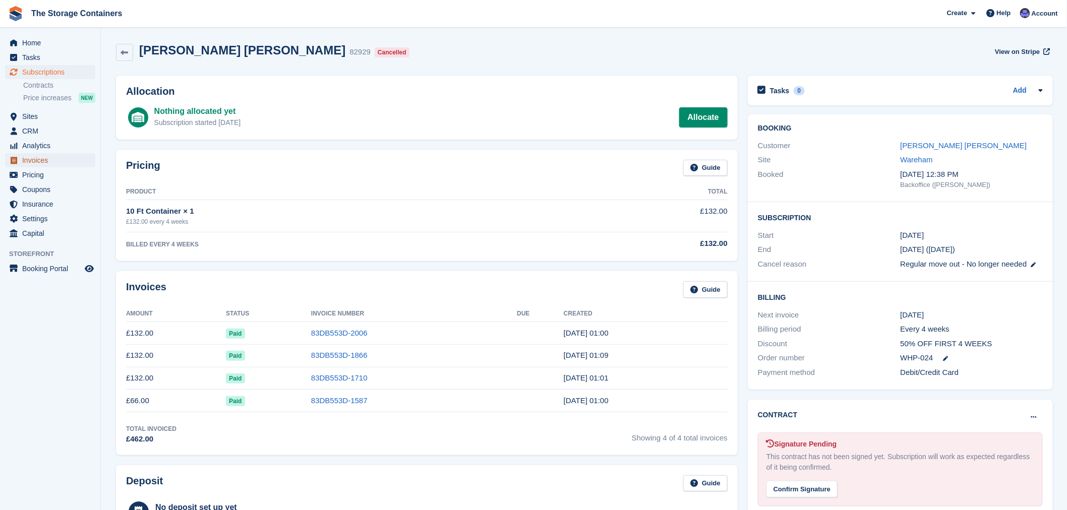
click at [42, 158] on span "Invoices" at bounding box center [52, 160] width 60 height 14
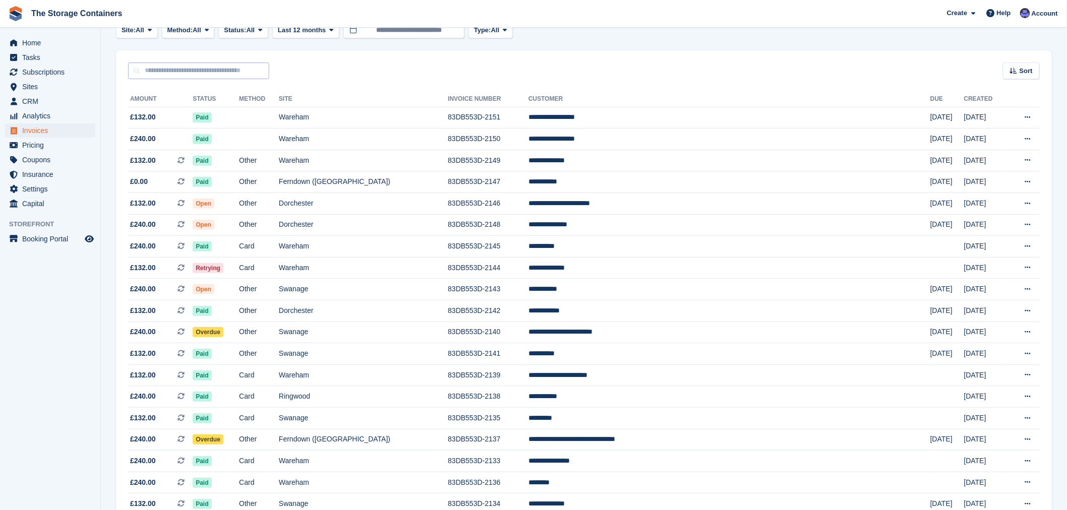
scroll to position [6, 0]
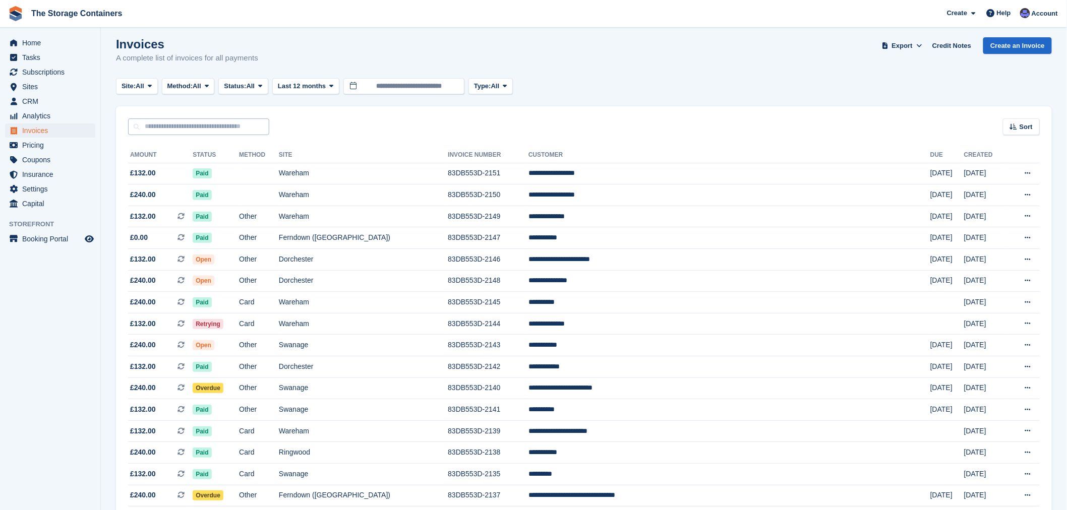
click at [187, 67] on div "Invoices A complete list of invoices for all payments Export Export Invoices Ex…" at bounding box center [584, 56] width 936 height 39
click at [183, 122] on input "text" at bounding box center [198, 126] width 141 height 17
type input "***"
